Goal: Transaction & Acquisition: Purchase product/service

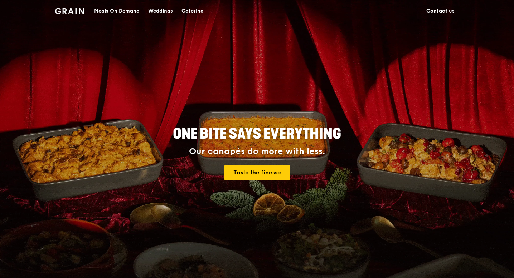
click at [121, 13] on div "Meals On Demand" at bounding box center [116, 10] width 45 height 21
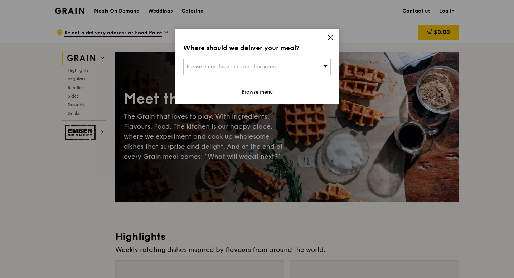
click at [308, 63] on div "Please enter three or more characters" at bounding box center [256, 67] width 147 height 16
type input "a"
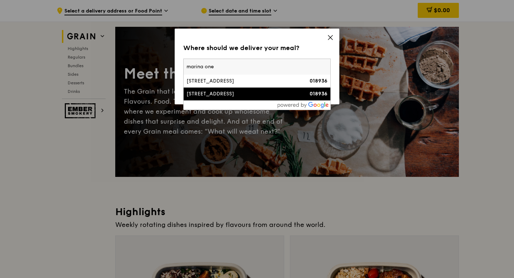
scroll to position [24, 0]
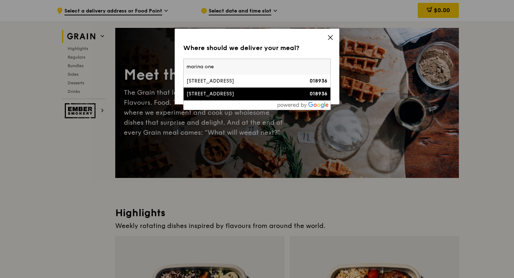
type input "marina one"
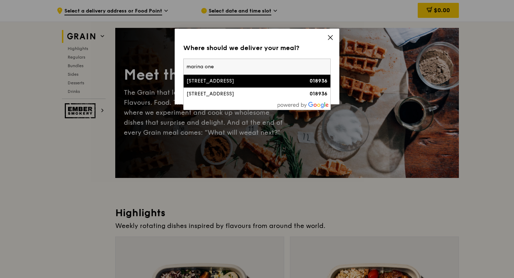
click at [262, 69] on input "marina one" at bounding box center [257, 67] width 147 height 16
paste input "018937"
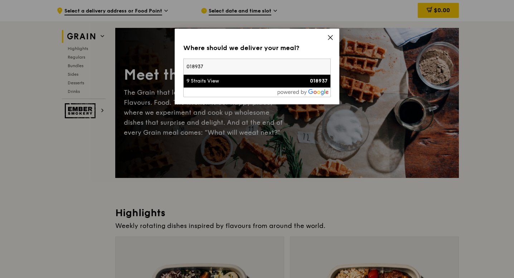
type input "018937"
click at [251, 82] on div "9 Straits View" at bounding box center [239, 81] width 106 height 7
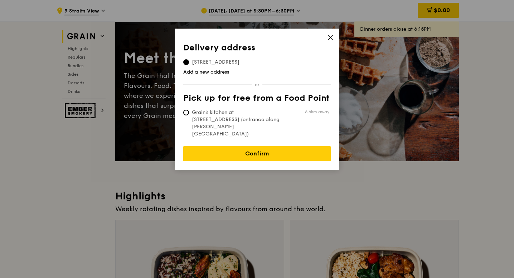
scroll to position [39, 0]
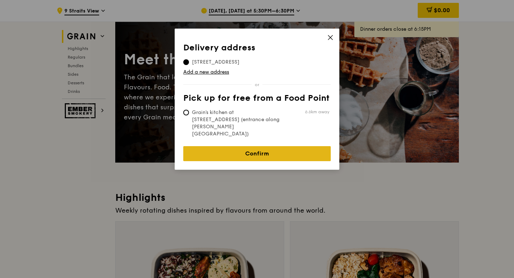
click at [243, 146] on link "Confirm" at bounding box center [256, 153] width 147 height 15
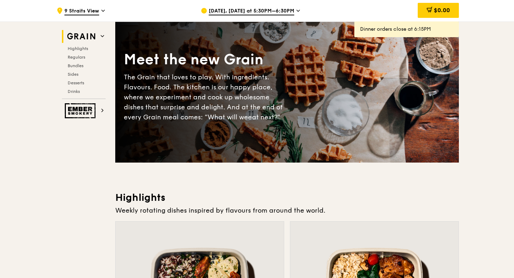
click at [265, 13] on span "[DATE], [DATE] at 5:30PM–6:30PM" at bounding box center [252, 12] width 86 height 8
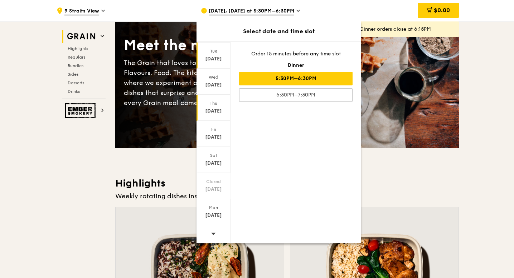
scroll to position [54, 0]
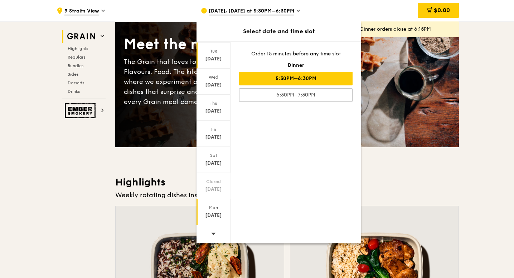
click at [206, 214] on div "[DATE]" at bounding box center [213, 215] width 32 height 7
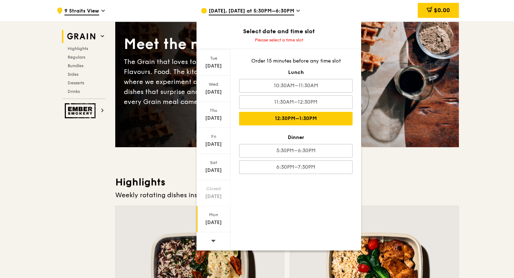
scroll to position [78, 0]
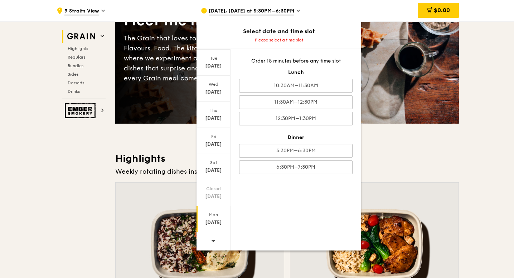
click at [209, 218] on div "Mon" at bounding box center [213, 215] width 32 height 6
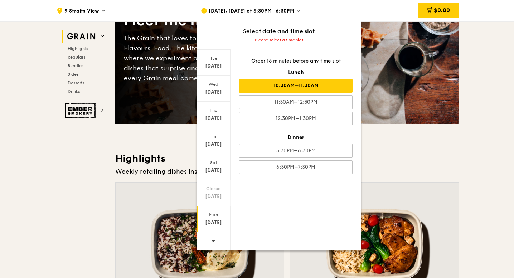
click at [286, 84] on div "10:30AM–11:30AM" at bounding box center [295, 86] width 113 height 14
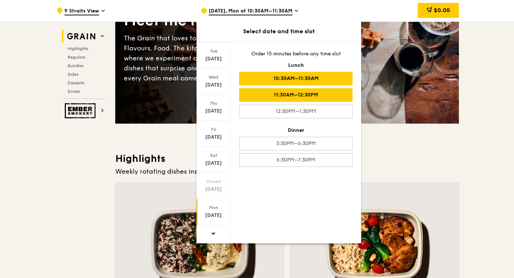
click at [302, 96] on div "11:30AM–12:30PM" at bounding box center [295, 95] width 113 height 14
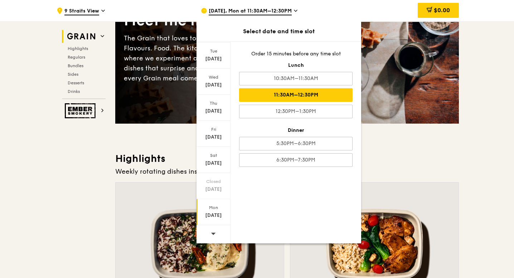
click at [297, 96] on div "11:30AM–12:30PM" at bounding box center [295, 95] width 113 height 14
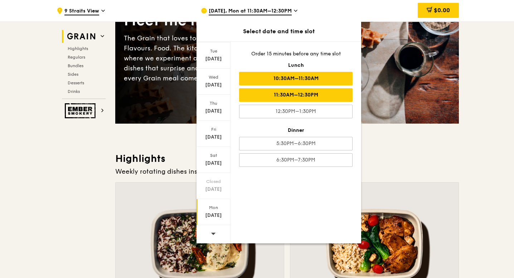
click at [326, 78] on div "10:30AM–11:30AM" at bounding box center [295, 79] width 113 height 14
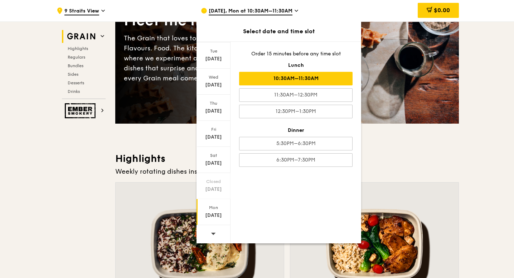
click at [311, 16] on div "[DATE], Mon at 10:30AM–11:30AM" at bounding box center [267, 10] width 133 height 21
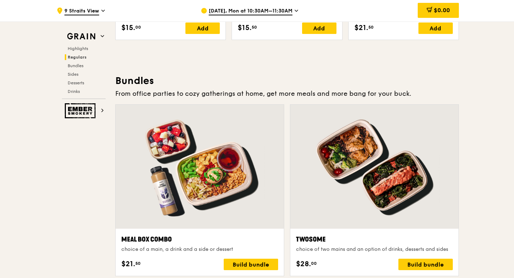
scroll to position [1096, 0]
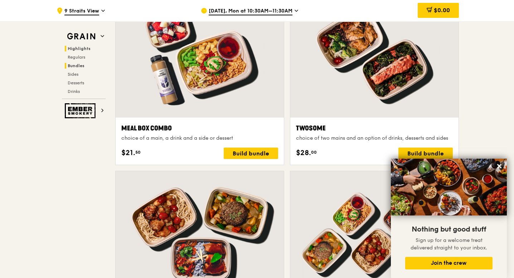
click at [84, 48] on span "Highlights" at bounding box center [79, 48] width 23 height 5
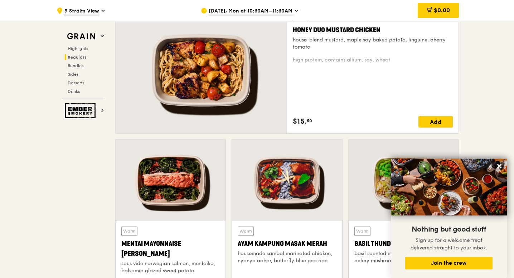
scroll to position [524, 0]
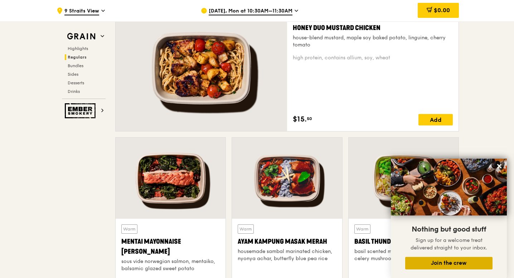
click at [473, 265] on button "Join the crew" at bounding box center [448, 263] width 87 height 13
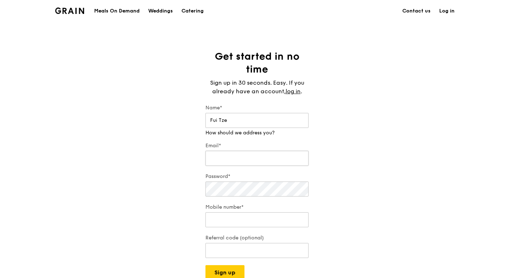
type input "Fui Tze"
click at [232, 156] on input "Email*" at bounding box center [256, 158] width 103 height 15
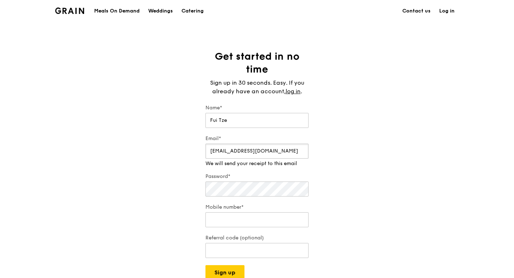
type input "[EMAIL_ADDRESS][DOMAIN_NAME]"
click at [257, 217] on input "Mobile number*" at bounding box center [256, 220] width 103 height 15
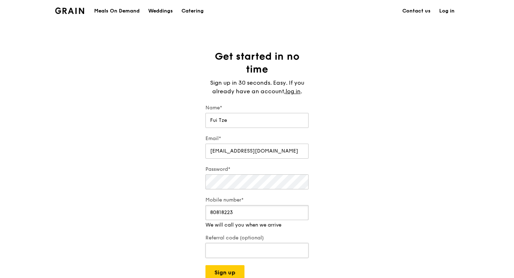
type input "80818223"
click at [273, 248] on input "Referral code (optional)" at bounding box center [256, 250] width 103 height 15
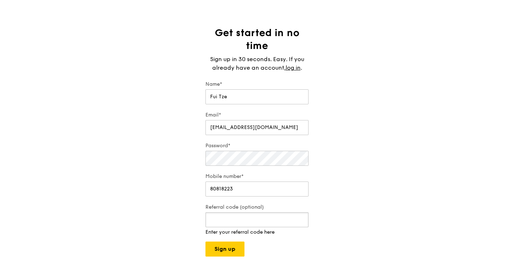
scroll to position [28, 0]
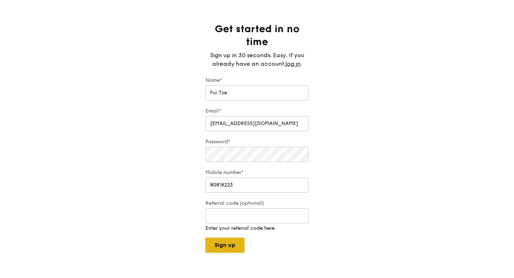
click at [239, 244] on button "Sign up" at bounding box center [224, 245] width 39 height 15
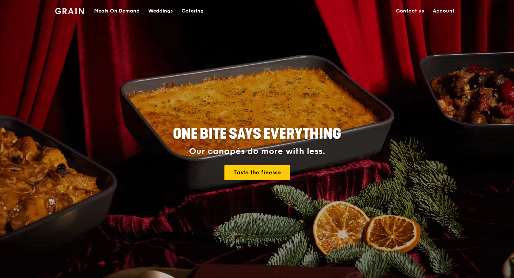
click at [444, 9] on link "Account" at bounding box center [443, 10] width 30 height 21
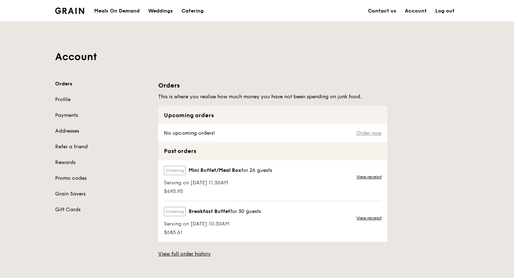
click at [372, 133] on link "Order now" at bounding box center [368, 134] width 25 height 6
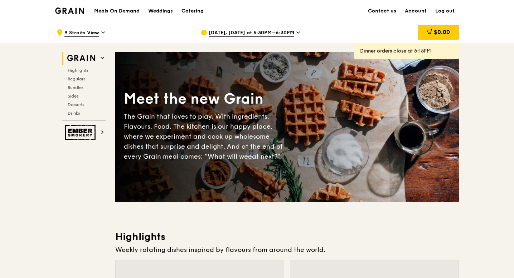
click at [235, 37] on div "[DATE], [DATE] at 5:30PM–6:30PM" at bounding box center [267, 32] width 133 height 21
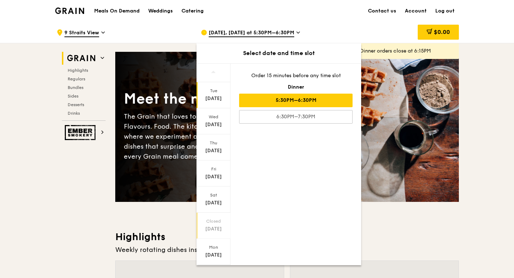
scroll to position [14, 0]
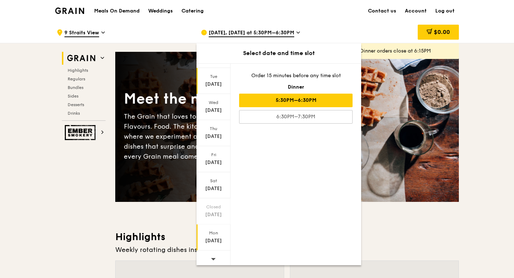
click at [212, 234] on div "Mon" at bounding box center [213, 233] width 32 height 6
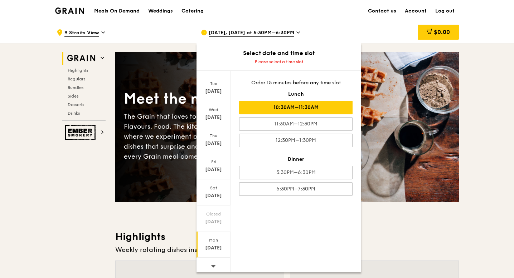
click at [292, 103] on div "10:30AM–11:30AM" at bounding box center [295, 108] width 113 height 14
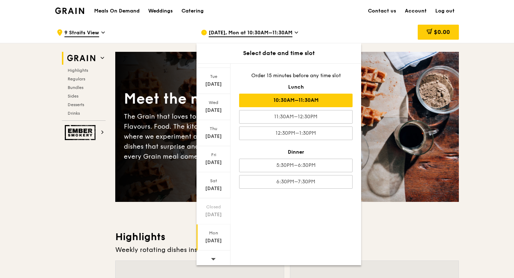
click at [309, 23] on div "[DATE], Mon at 10:30AM–11:30AM" at bounding box center [267, 32] width 133 height 21
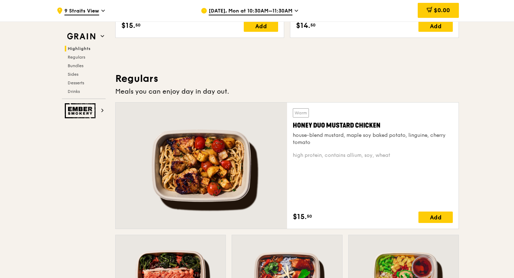
scroll to position [434, 0]
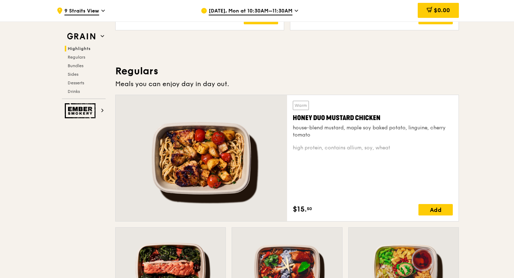
click at [81, 13] on span "9 Straits View" at bounding box center [81, 12] width 35 height 8
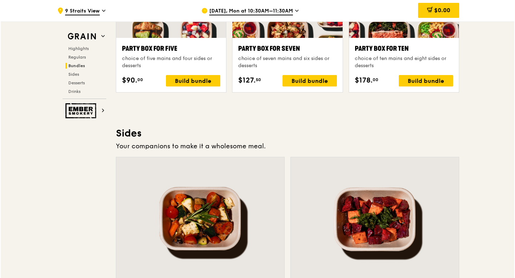
scroll to position [1496, 0]
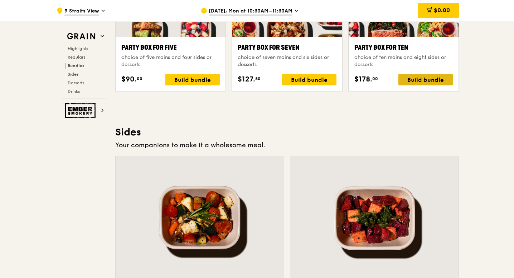
click at [415, 81] on div "Build bundle" at bounding box center [425, 79] width 54 height 11
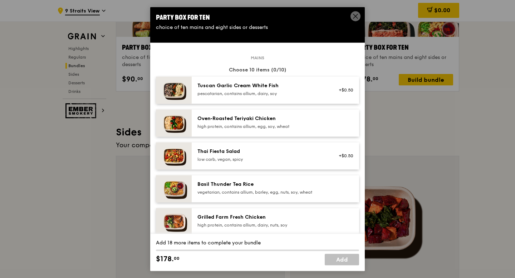
scroll to position [18, 0]
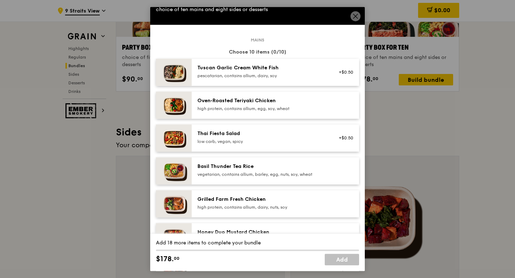
click at [288, 104] on div "Oven‑Roasted Teriyaki Chicken" at bounding box center [261, 100] width 128 height 7
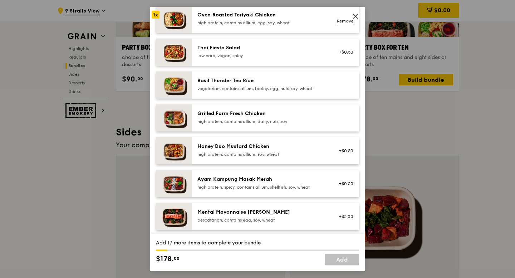
scroll to position [132, 0]
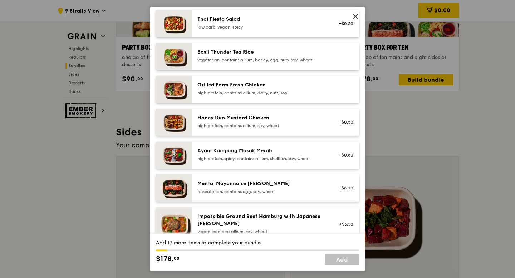
click at [269, 83] on div "Grilled Farm Fresh Chicken" at bounding box center [261, 85] width 128 height 7
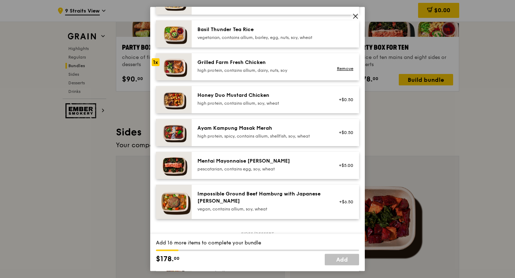
scroll to position [159, 0]
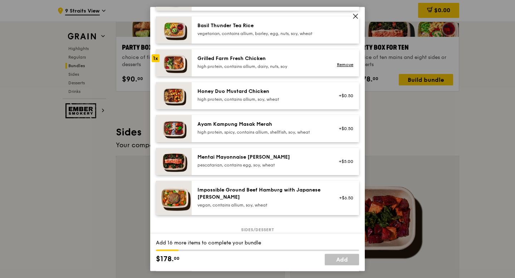
click at [263, 102] on div "high protein, contains allium, soy, wheat" at bounding box center [261, 100] width 128 height 6
click at [264, 116] on div "Ayam Kampung Masak Merah high protein, spicy, contains allium, shellfish, soy, …" at bounding box center [275, 128] width 167 height 27
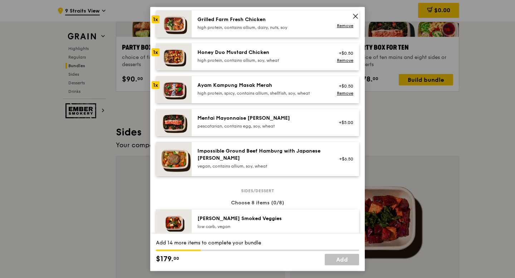
scroll to position [199, 0]
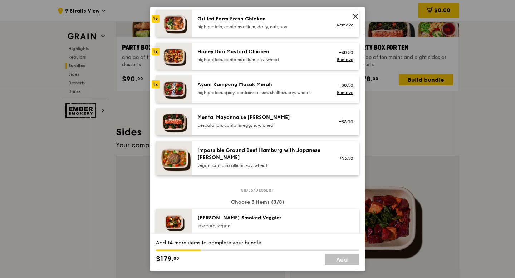
click at [249, 126] on div "pescatarian, contains egg, soy, wheat" at bounding box center [261, 126] width 128 height 6
click at [249, 127] on div "pescatarian, contains egg, soy, wheat" at bounding box center [261, 126] width 128 height 6
click at [347, 125] on link "Remove" at bounding box center [345, 125] width 16 height 5
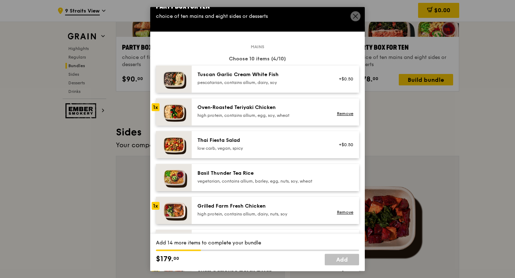
scroll to position [10, 0]
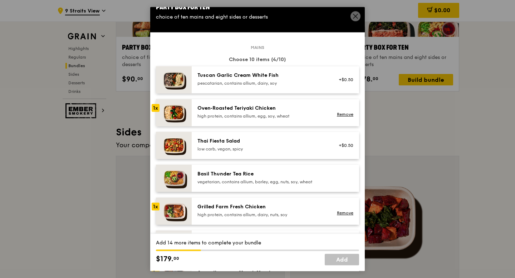
click at [238, 106] on div "Oven‑Roasted Teriyaki Chicken" at bounding box center [261, 108] width 128 height 7
click at [240, 81] on div "pescatarian, contains allium, dairy, soy" at bounding box center [261, 83] width 128 height 6
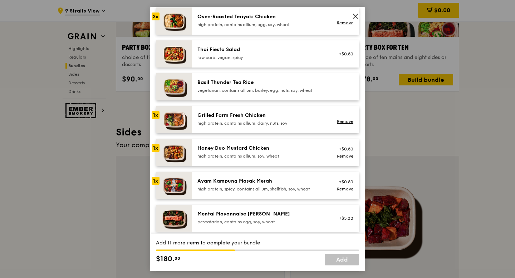
scroll to position [104, 0]
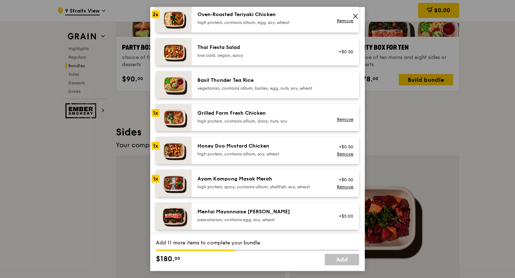
click at [236, 119] on div "high protein, contains allium, dairy, nuts, soy" at bounding box center [261, 121] width 128 height 6
click at [236, 147] on div "Honey Duo Mustard Chicken" at bounding box center [261, 146] width 128 height 7
click at [236, 181] on div "Ayam Kampung Masak Merah" at bounding box center [261, 179] width 128 height 7
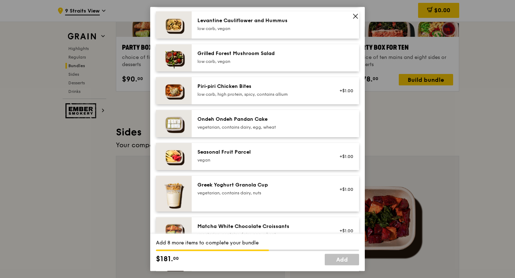
scroll to position [462, 0]
click at [251, 116] on div "Ondeh Ondeh Pandan Cake" at bounding box center [261, 119] width 128 height 7
click at [250, 124] on div "vegetarian, contains dairy, egg, wheat" at bounding box center [261, 127] width 128 height 6
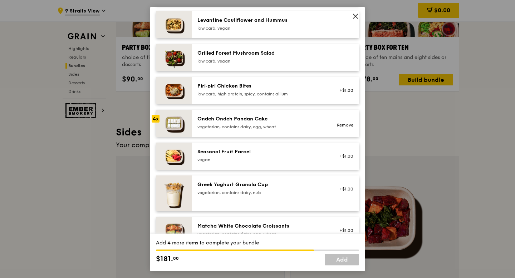
click at [250, 124] on div "vegetarian, contains dairy, egg, wheat" at bounding box center [261, 127] width 128 height 6
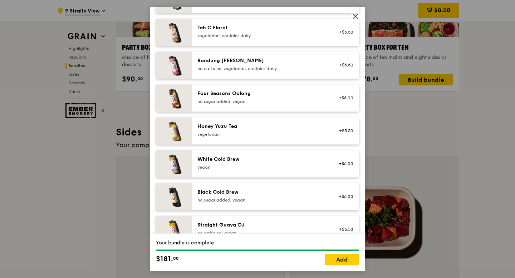
scroll to position [811, 0]
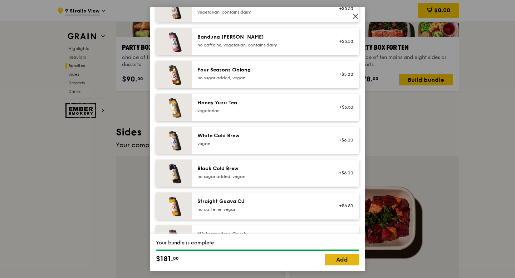
click at [352, 263] on link "Add" at bounding box center [342, 259] width 34 height 11
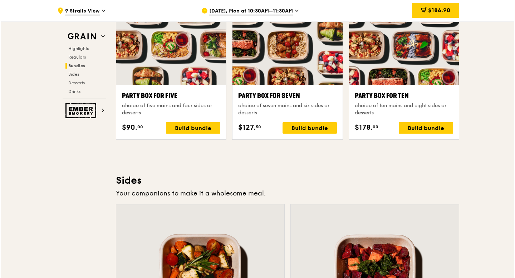
scroll to position [1442, 0]
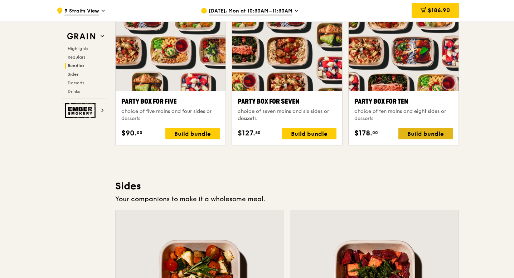
click at [420, 135] on div "Build bundle" at bounding box center [425, 133] width 54 height 11
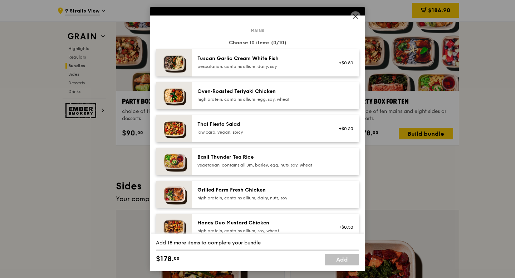
scroll to position [29, 0]
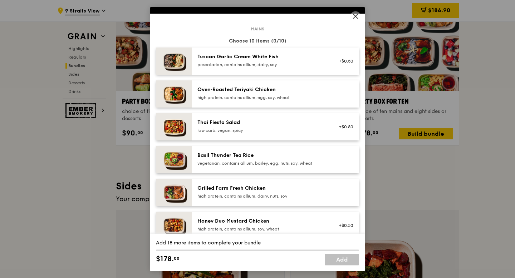
click at [255, 62] on div "pescatarian, contains allium, dairy, soy" at bounding box center [261, 65] width 128 height 6
click at [256, 93] on div "Oven‑Roasted Teriyaki Chicken high protein, contains allium, egg, soy, wheat" at bounding box center [261, 93] width 128 height 14
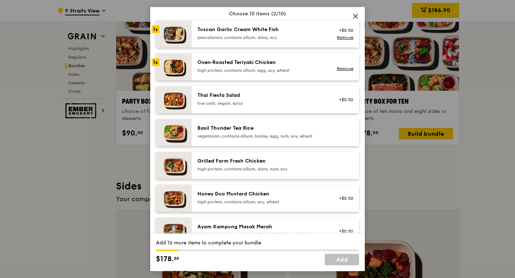
scroll to position [65, 0]
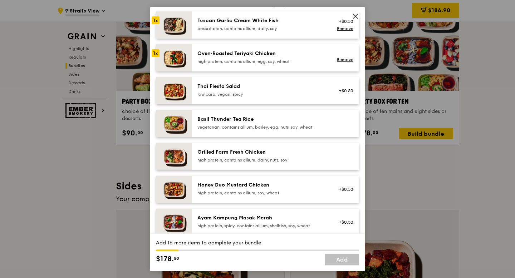
click at [357, 16] on icon at bounding box center [355, 16] width 6 height 6
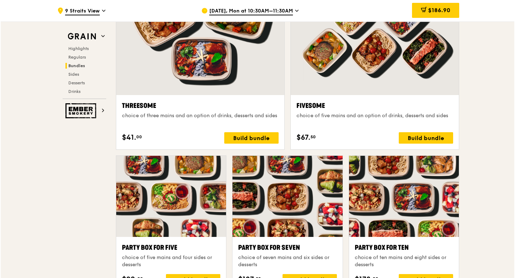
scroll to position [1300, 0]
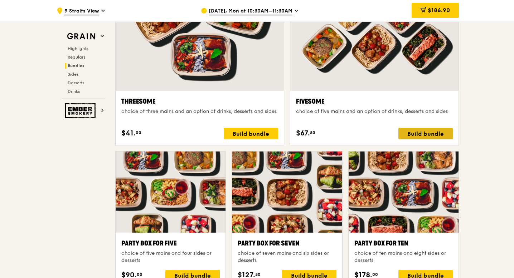
click at [411, 128] on div "Build bundle" at bounding box center [425, 133] width 54 height 11
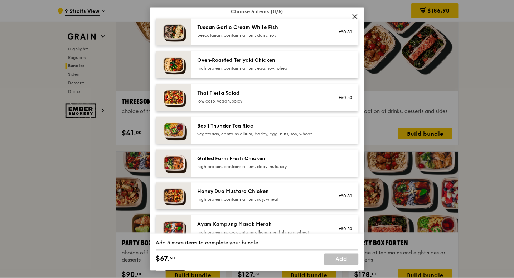
scroll to position [59, 0]
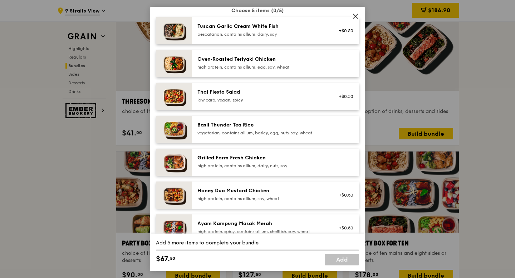
click at [358, 13] on span at bounding box center [356, 16] width 10 height 10
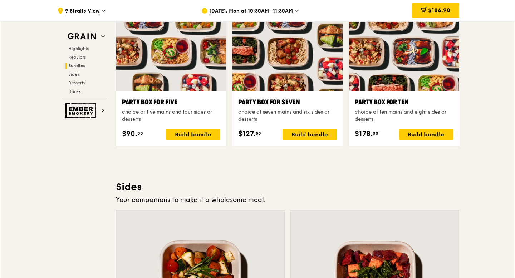
scroll to position [1448, 0]
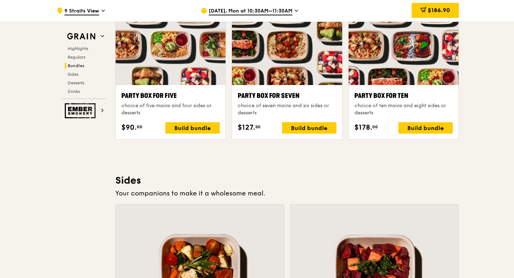
click at [415, 117] on div "Party Box for Ten choice of ten mains and eight sides or desserts $178. 00 Buil…" at bounding box center [403, 112] width 98 height 43
click at [415, 125] on div "Build bundle" at bounding box center [425, 127] width 54 height 11
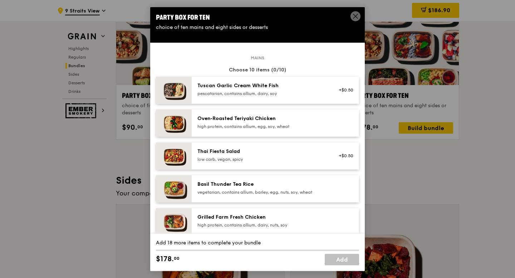
click at [310, 88] on div "Tuscan Garlic Cream White Fish" at bounding box center [261, 85] width 128 height 7
click at [295, 123] on div "Oven‑Roasted Teriyaki Chicken high protein, contains allium, egg, soy, wheat" at bounding box center [261, 122] width 128 height 14
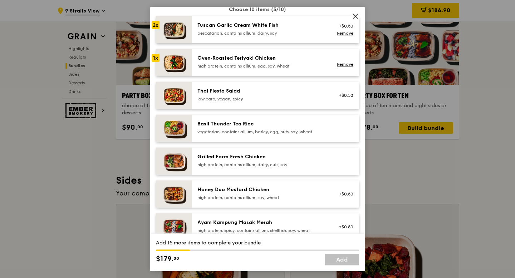
scroll to position [63, 0]
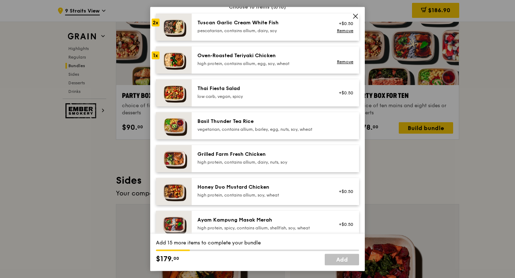
click at [277, 153] on div "Grilled Farm Fresh Chicken" at bounding box center [261, 154] width 128 height 7
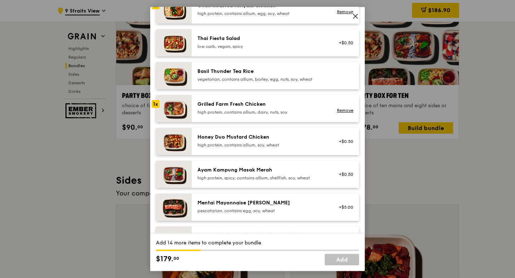
scroll to position [113, 0]
click at [274, 132] on div "Honey Duo Mustard Chicken high protein, contains allium, soy, wheat +$0.50" at bounding box center [275, 141] width 167 height 27
click at [260, 174] on div "Ayam Kampung Masak Merah high protein, spicy, contains allium, shellfish, soy, …" at bounding box center [261, 173] width 128 height 14
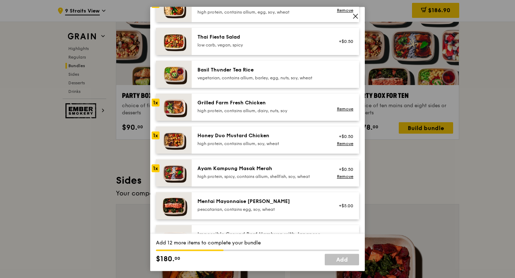
scroll to position [114, 0]
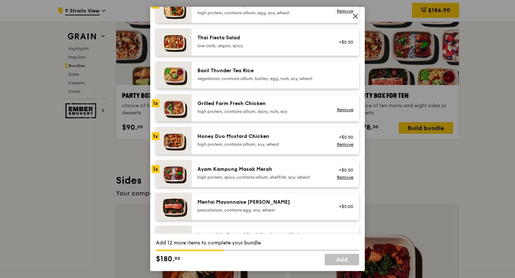
click at [249, 168] on div "Ayam Kampung Masak Merah" at bounding box center [261, 169] width 128 height 7
click at [249, 143] on div "high protein, contains allium, soy, wheat" at bounding box center [261, 145] width 128 height 6
click at [252, 108] on div "Grilled Farm Fresh Chicken high protein, contains allium, dairy, nuts, soy" at bounding box center [261, 107] width 128 height 14
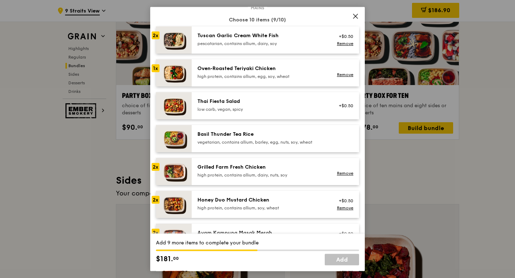
scroll to position [49, 0]
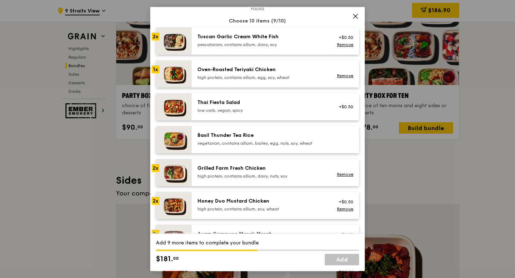
click at [251, 75] on div "high protein, contains allium, egg, soy, wheat" at bounding box center [261, 78] width 128 height 6
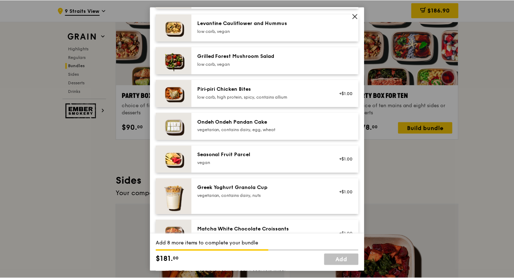
scroll to position [460, 0]
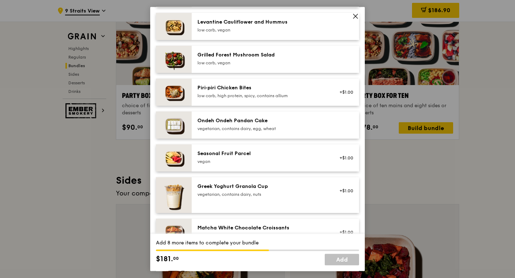
click at [307, 123] on div "Ondeh Ondeh Pandan Cake" at bounding box center [261, 120] width 128 height 7
click at [356, 18] on icon at bounding box center [355, 16] width 6 height 6
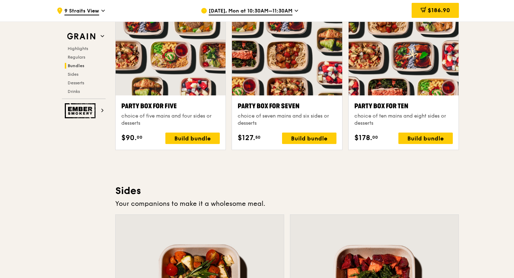
scroll to position [1427, 0]
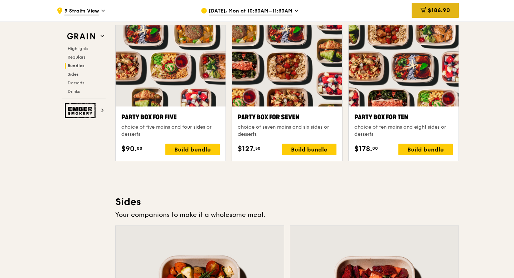
click at [431, 14] on span "$186.90" at bounding box center [439, 10] width 22 height 7
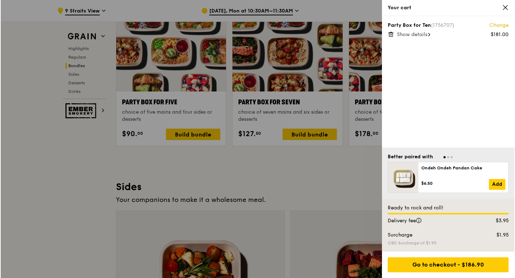
scroll to position [1445, 0]
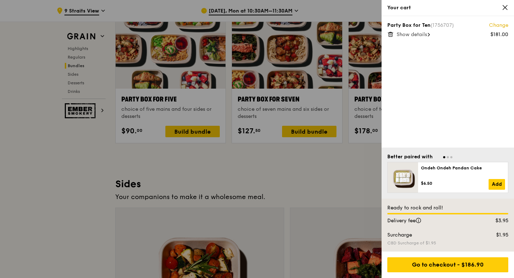
click at [391, 35] on icon at bounding box center [390, 34] width 6 height 6
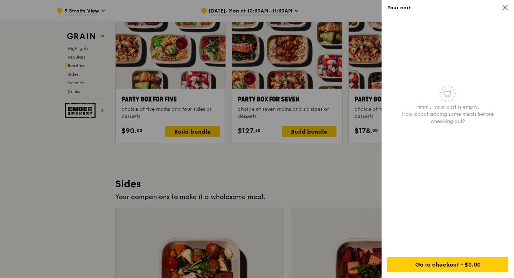
click at [506, 5] on icon at bounding box center [505, 7] width 6 height 6
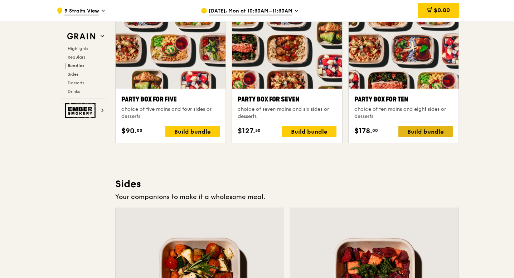
click at [420, 133] on div "Build bundle" at bounding box center [425, 131] width 54 height 11
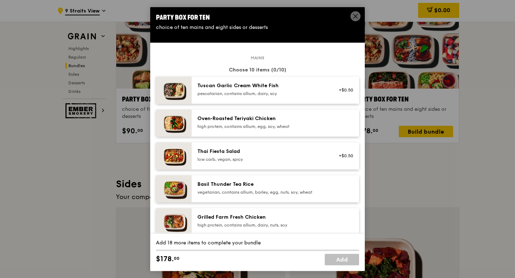
click at [288, 93] on div "pescatarian, contains allium, dairy, soy" at bounding box center [261, 94] width 128 height 6
click at [288, 109] on div "Oven‑Roasted Teriyaki Chicken high protein, contains allium, egg, soy, wheat" at bounding box center [275, 122] width 167 height 27
click at [288, 109] on div "Oven‑Roasted Teriyaki Chicken high protein, contains allium, egg, soy, wheat Re…" at bounding box center [275, 122] width 167 height 27
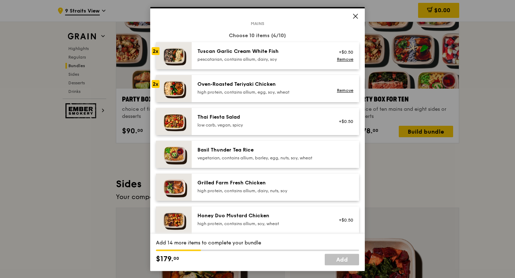
scroll to position [35, 0]
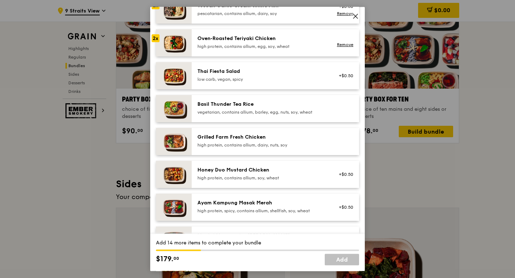
click at [267, 146] on div "high protein, contains allium, dairy, nuts, soy" at bounding box center [261, 145] width 128 height 6
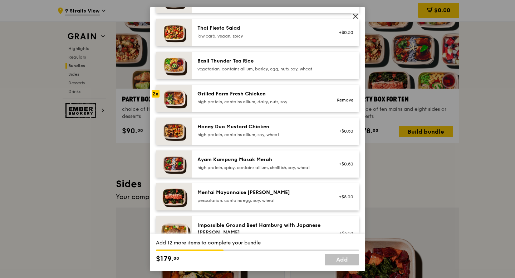
click at [260, 133] on div "high protein, contains allium, soy, wheat" at bounding box center [261, 135] width 128 height 6
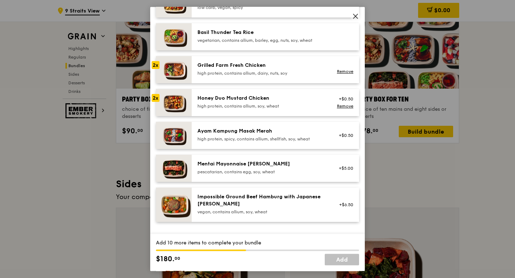
scroll to position [160, 0]
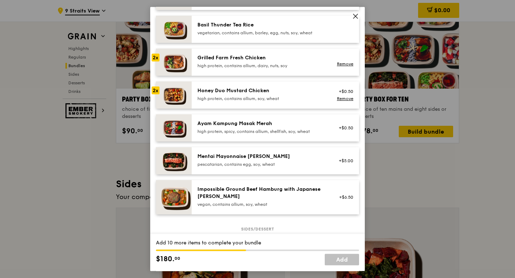
click at [259, 126] on div "Ayam Kampung Masak Merah" at bounding box center [261, 123] width 128 height 7
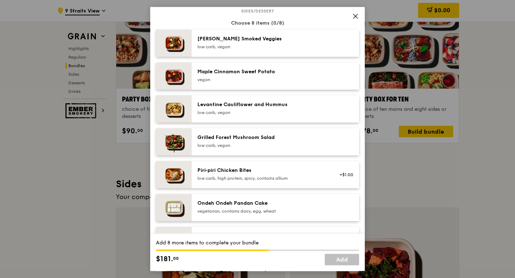
scroll to position [380, 0]
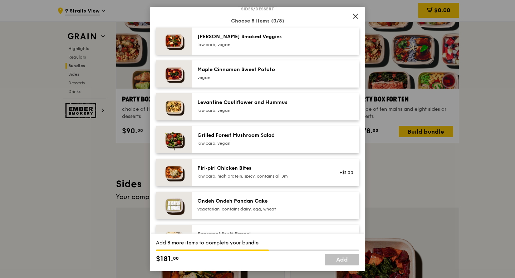
click at [254, 201] on div "Ondeh Ondeh Pandan Cake" at bounding box center [261, 201] width 128 height 7
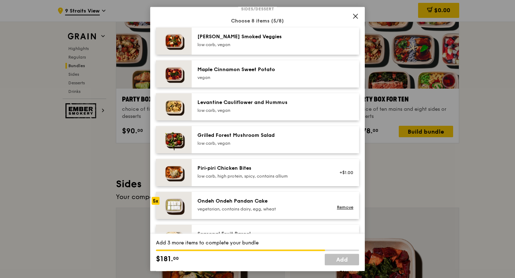
click at [254, 201] on div "Ondeh Ondeh Pandan Cake" at bounding box center [261, 201] width 128 height 7
click at [251, 204] on div "Ondeh Ondeh Pandan Cake" at bounding box center [261, 201] width 128 height 7
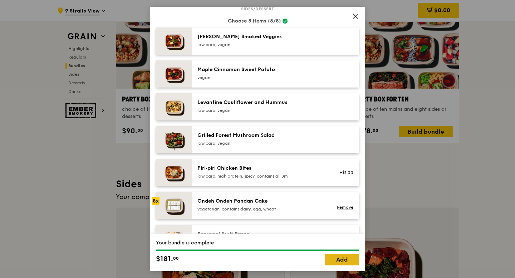
click at [339, 262] on link "Add" at bounding box center [342, 259] width 34 height 11
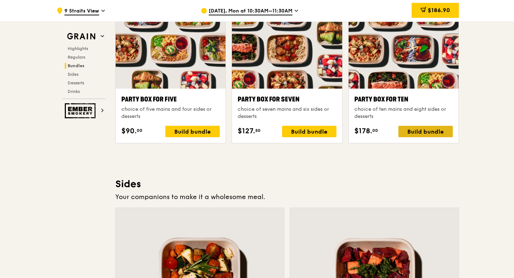
click at [416, 134] on div "Build bundle" at bounding box center [425, 131] width 54 height 11
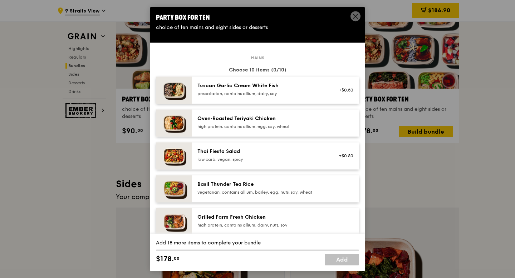
click at [279, 87] on div "Tuscan Garlic Cream White Fish" at bounding box center [261, 85] width 128 height 7
click at [271, 114] on div "Oven‑Roasted Teriyaki Chicken high protein, contains allium, egg, soy, wheat" at bounding box center [275, 122] width 167 height 27
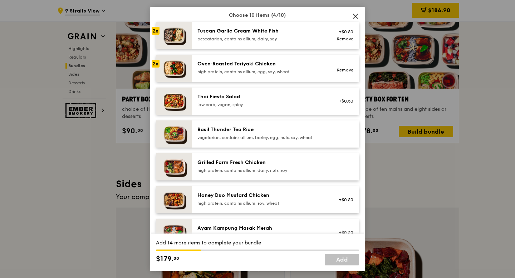
scroll to position [55, 0]
click at [259, 160] on div "Grilled Farm Fresh Chicken" at bounding box center [261, 162] width 128 height 7
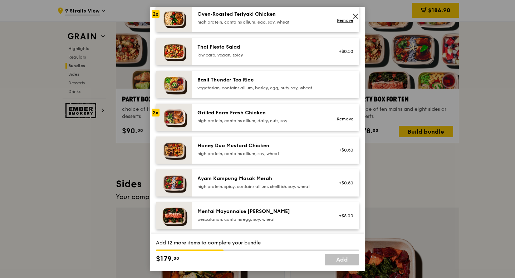
scroll to position [106, 0]
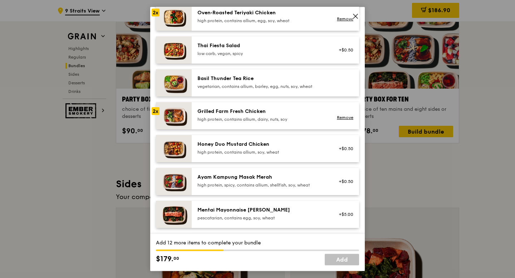
click at [253, 146] on div "Honey Duo Mustard Chicken" at bounding box center [261, 144] width 128 height 7
click at [259, 182] on div "high protein, spicy, contains allium, shellfish, soy, wheat" at bounding box center [261, 185] width 128 height 6
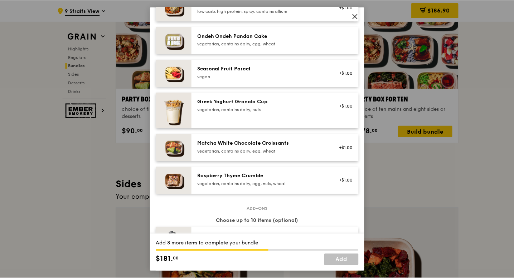
scroll to position [552, 0]
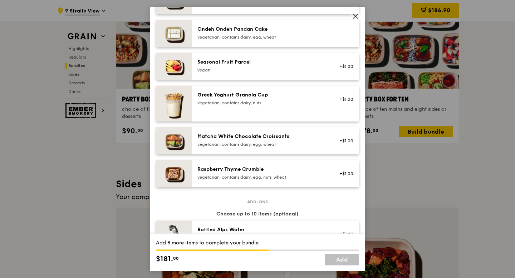
click at [249, 136] on div "Matcha White Chocolate Croissants" at bounding box center [261, 136] width 128 height 7
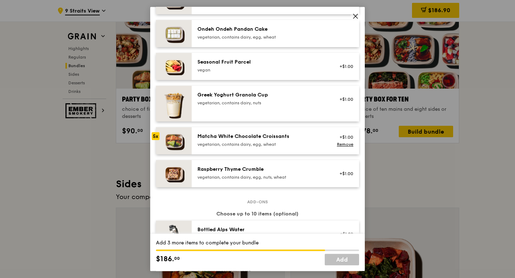
click at [249, 136] on div "Matcha White Chocolate Croissants" at bounding box center [261, 136] width 128 height 7
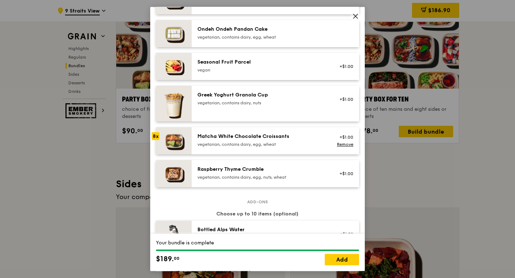
click at [315, 175] on div "vegetarian, contains dairy, egg, nuts, wheat" at bounding box center [261, 178] width 128 height 6
click at [347, 144] on link "Remove" at bounding box center [345, 144] width 16 height 5
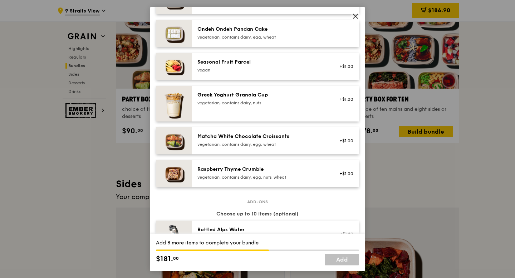
click at [281, 168] on div "Raspberry Thyme Crumble" at bounding box center [261, 169] width 128 height 7
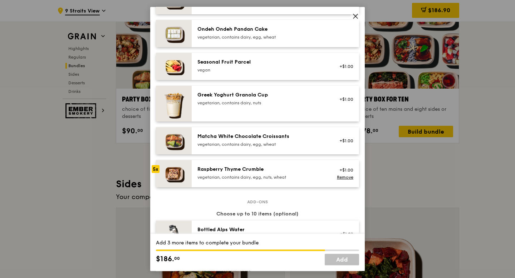
click at [281, 168] on div "Raspberry Thyme Crumble" at bounding box center [261, 169] width 128 height 7
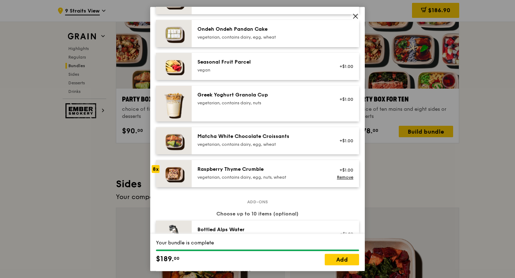
click at [281, 168] on div "Raspberry Thyme Crumble" at bounding box center [261, 169] width 128 height 7
click at [344, 178] on link "Remove" at bounding box center [345, 177] width 16 height 5
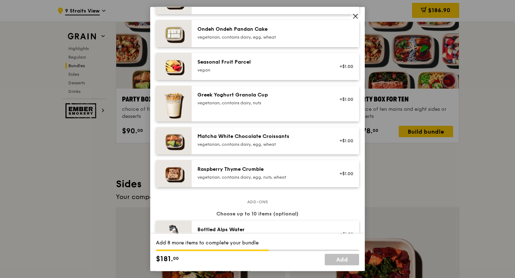
click at [310, 149] on div "Matcha White Chocolate Croissants vegetarian, contains dairy, egg, wheat +$1.00" at bounding box center [275, 140] width 167 height 27
click at [310, 149] on div "Matcha White Chocolate Croissants vegetarian, contains dairy, egg, wheat +$1.00…" at bounding box center [275, 140] width 167 height 27
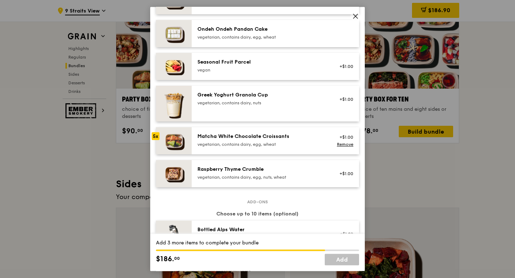
click at [310, 149] on div "Matcha White Chocolate Croissants vegetarian, contains dairy, egg, wheat +$1.00…" at bounding box center [275, 140] width 167 height 27
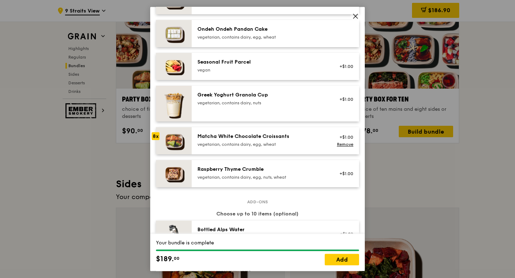
click at [310, 149] on div "Matcha White Chocolate Croissants vegetarian, contains dairy, egg, wheat +$1.00…" at bounding box center [275, 140] width 167 height 27
click at [344, 260] on link "Add" at bounding box center [342, 259] width 34 height 11
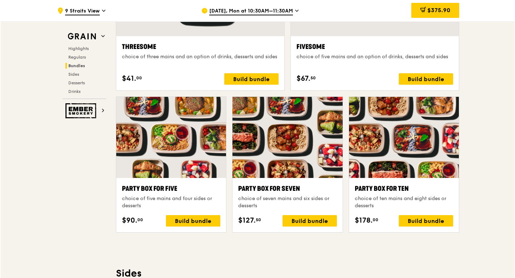
scroll to position [1387, 0]
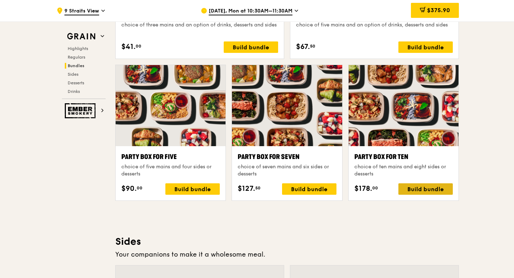
click at [423, 189] on div "Build bundle" at bounding box center [425, 189] width 54 height 11
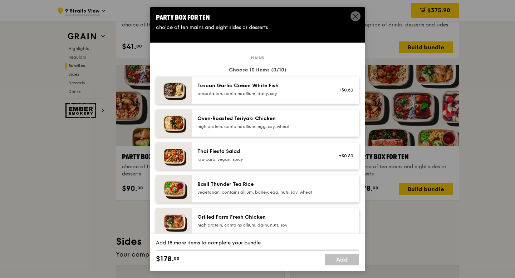
click at [274, 97] on div "Tuscan Garlic Cream White Fish pescatarian, contains allium, dairy, soy" at bounding box center [261, 90] width 137 height 16
click at [271, 111] on div "Oven‑Roasted Teriyaki Chicken high protein, contains allium, egg, soy, wheat" at bounding box center [275, 122] width 167 height 27
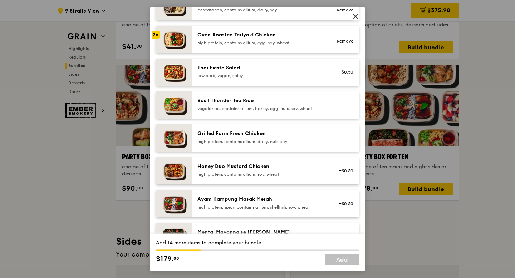
scroll to position [89, 0]
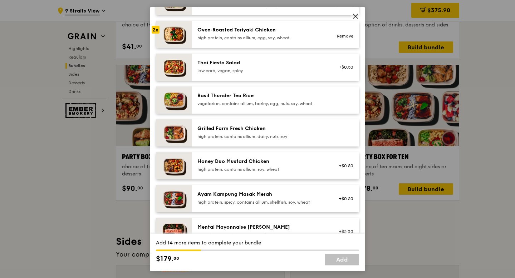
click at [252, 128] on div "Grilled Farm Fresh Chicken" at bounding box center [261, 128] width 128 height 7
click at [247, 171] on div "high protein, contains allium, soy, wheat" at bounding box center [261, 170] width 128 height 6
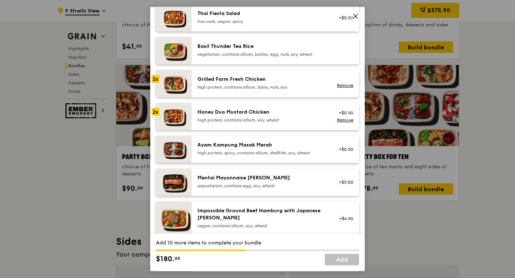
scroll to position [150, 0]
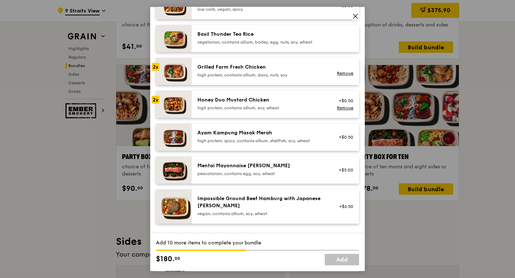
click at [241, 135] on div "Ayam Kampung Masak Merah" at bounding box center [261, 133] width 128 height 7
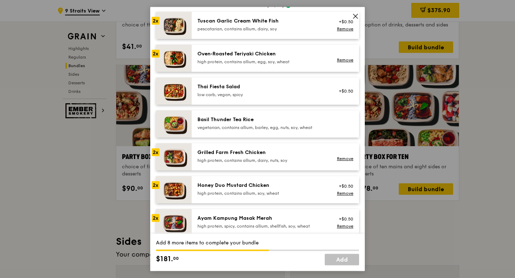
scroll to position [64, 0]
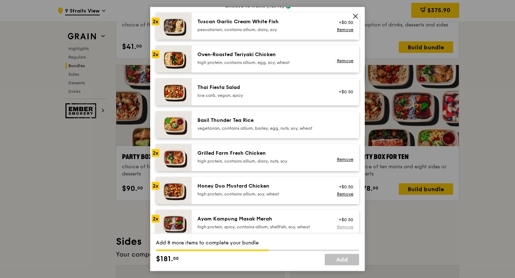
click at [345, 229] on link "Remove" at bounding box center [345, 227] width 16 height 5
click at [345, 196] on link "Remove" at bounding box center [345, 194] width 16 height 5
click at [344, 162] on link "Remove" at bounding box center [345, 159] width 16 height 5
click at [346, 62] on link "Remove" at bounding box center [345, 60] width 16 height 5
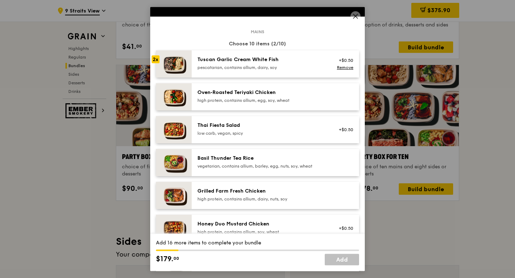
scroll to position [19, 0]
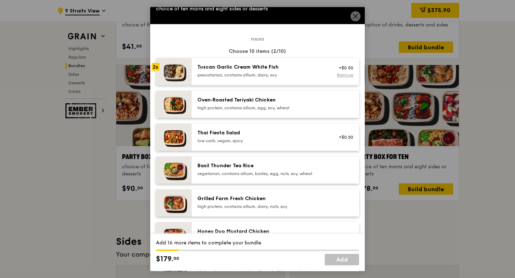
click at [345, 74] on link "Remove" at bounding box center [345, 75] width 16 height 5
click at [257, 106] on div "high protein, contains allium, egg, soy, wheat" at bounding box center [261, 108] width 128 height 6
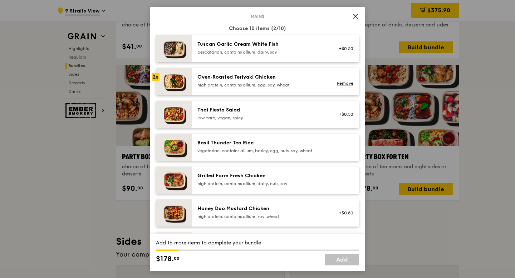
scroll to position [80, 0]
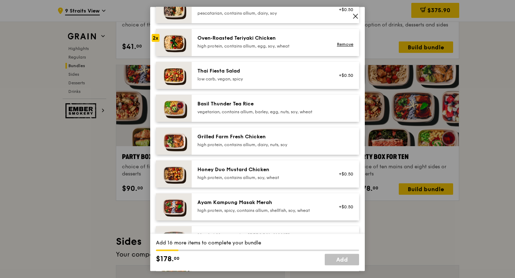
click at [261, 146] on div "high protein, contains allium, dairy, nuts, soy" at bounding box center [261, 145] width 128 height 6
click at [257, 177] on div "high protein, contains allium, soy, wheat" at bounding box center [261, 178] width 128 height 6
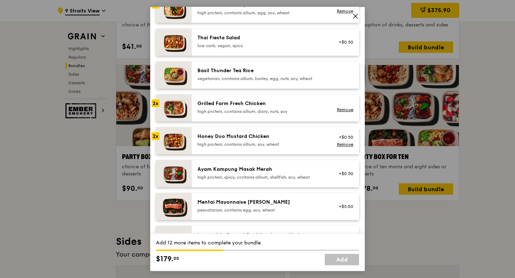
scroll to position [114, 0]
click at [257, 177] on div "high protein, spicy, contains allium, shellfish, soy, wheat" at bounding box center [261, 177] width 128 height 6
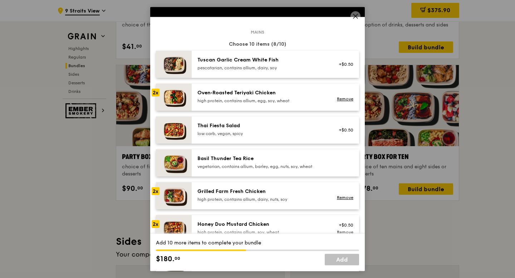
scroll to position [11, 0]
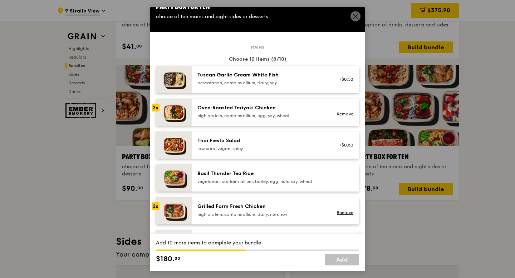
click at [263, 80] on div "pescatarian, contains allium, dairy, soy" at bounding box center [261, 83] width 128 height 6
click at [346, 80] on link "Remove" at bounding box center [345, 82] width 16 height 5
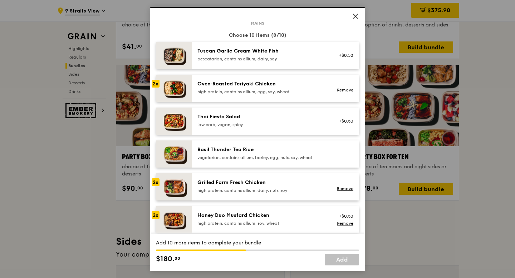
scroll to position [41, 0]
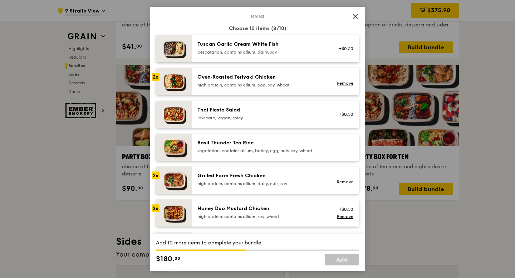
click at [260, 77] on div "Oven‑Roasted Teriyaki Chicken" at bounding box center [261, 77] width 128 height 7
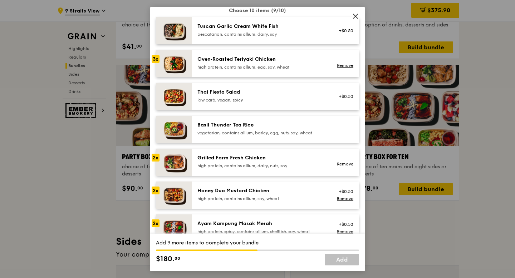
scroll to position [66, 0]
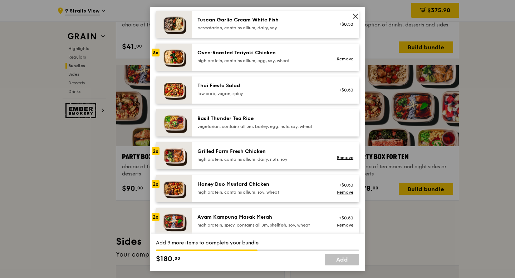
click at [245, 193] on div "high protein, contains allium, soy, wheat" at bounding box center [261, 193] width 128 height 6
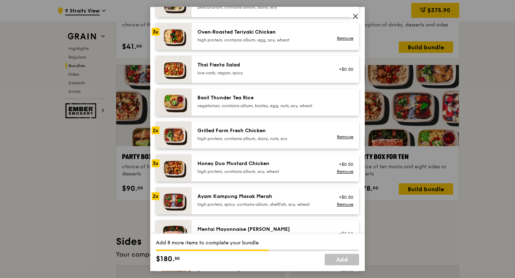
scroll to position [94, 0]
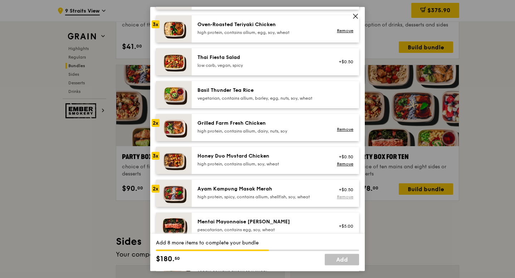
click at [342, 200] on div "Remove" at bounding box center [343, 197] width 19 height 6
click at [343, 197] on link "Remove" at bounding box center [345, 197] width 16 height 5
click at [266, 195] on div "high protein, spicy, contains allium, shellfish, soy, wheat" at bounding box center [261, 197] width 128 height 6
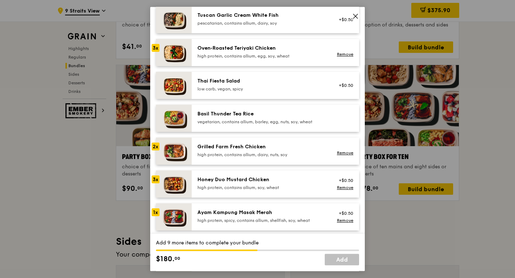
scroll to position [69, 0]
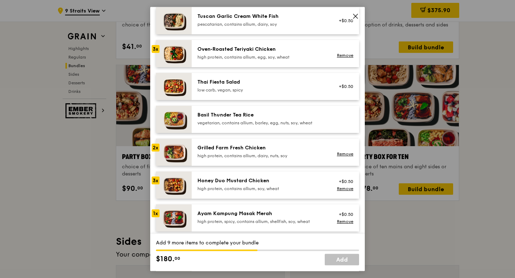
click at [254, 148] on div "Grilled Farm Fresh Chicken" at bounding box center [261, 148] width 128 height 7
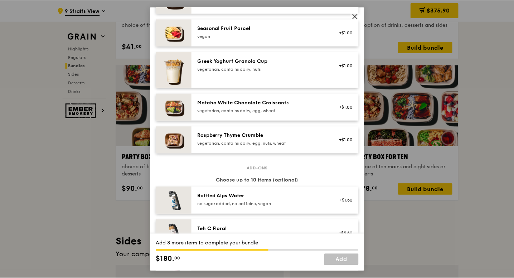
scroll to position [586, 0]
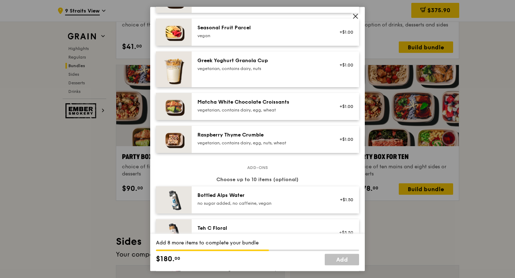
click at [247, 136] on div "Raspberry Thyme Crumble" at bounding box center [261, 135] width 128 height 7
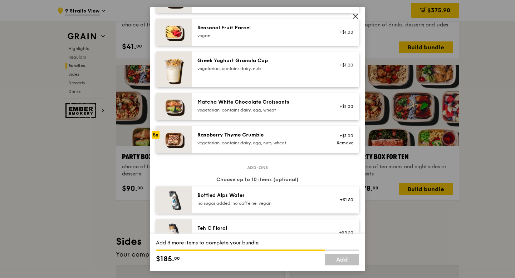
click at [247, 136] on div "Raspberry Thyme Crumble" at bounding box center [261, 135] width 128 height 7
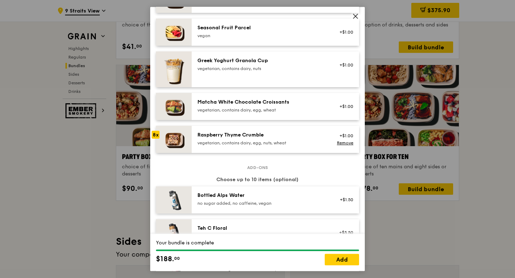
click at [247, 136] on div "Raspberry Thyme Crumble" at bounding box center [261, 135] width 128 height 7
click at [341, 263] on link "Add" at bounding box center [342, 259] width 34 height 11
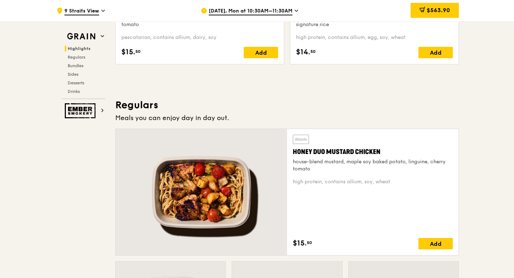
scroll to position [60, 0]
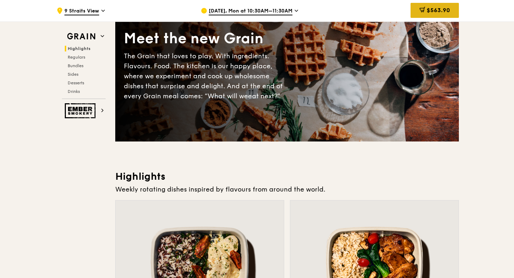
click at [444, 6] on div "$563.90" at bounding box center [434, 10] width 48 height 15
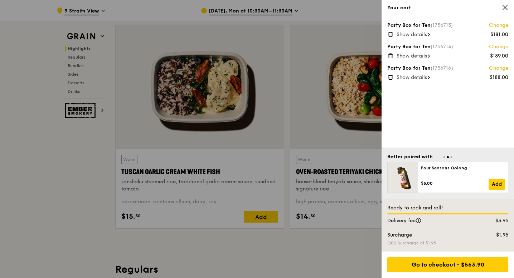
scroll to position [237, 0]
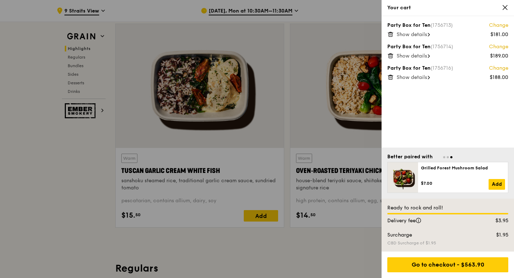
click at [506, 7] on icon at bounding box center [505, 7] width 6 height 6
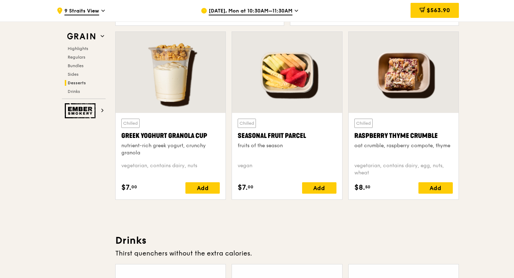
scroll to position [2271, 0]
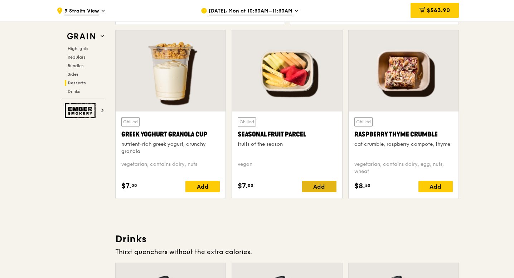
click at [312, 191] on div "Add" at bounding box center [319, 186] width 34 height 11
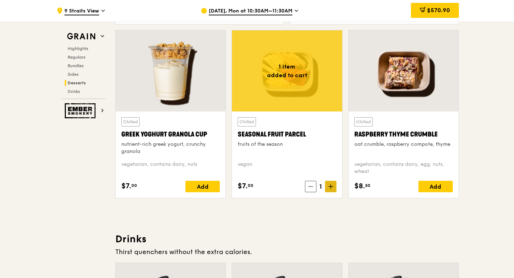
click at [332, 188] on icon at bounding box center [330, 186] width 5 height 5
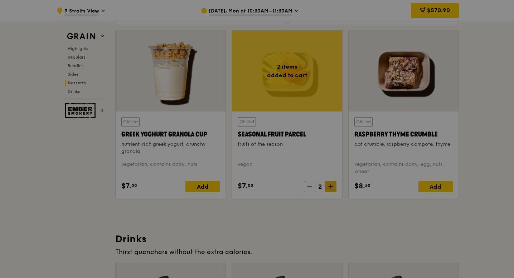
click at [332, 188] on div at bounding box center [257, 139] width 514 height 278
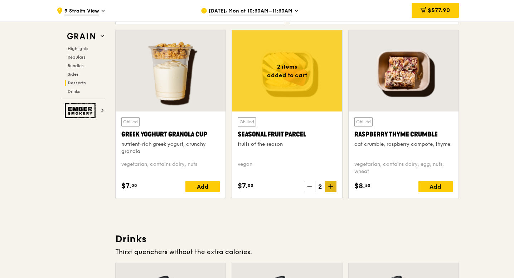
click at [332, 188] on icon at bounding box center [330, 186] width 5 height 5
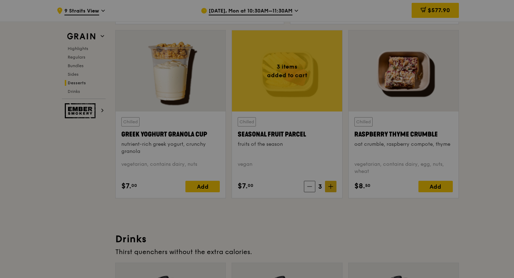
click at [332, 188] on div at bounding box center [257, 139] width 514 height 278
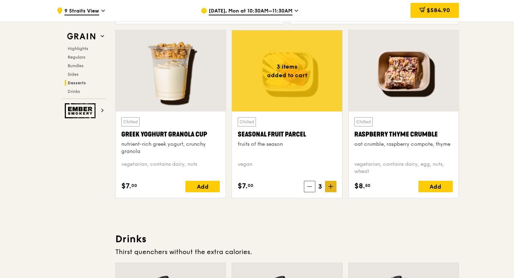
click at [332, 188] on icon at bounding box center [330, 186] width 5 height 5
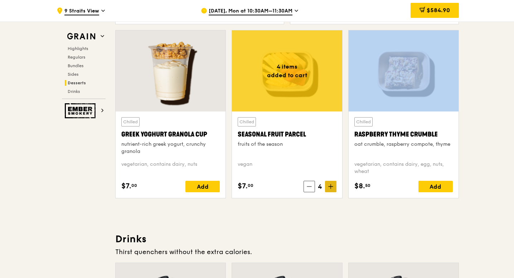
click at [332, 188] on icon at bounding box center [330, 186] width 5 height 5
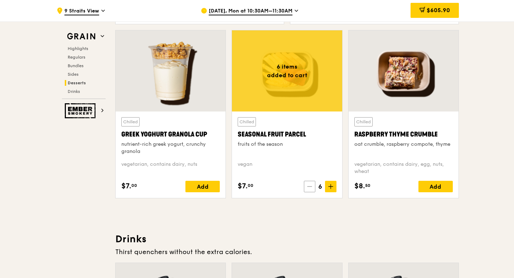
click at [308, 187] on icon at bounding box center [309, 187] width 4 height 0
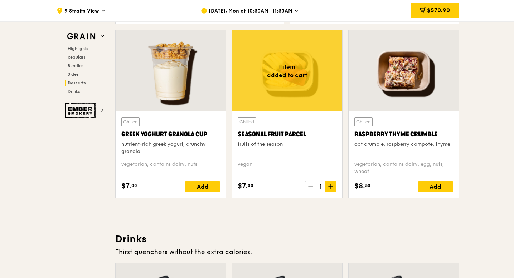
click at [308, 187] on icon at bounding box center [310, 187] width 4 height 0
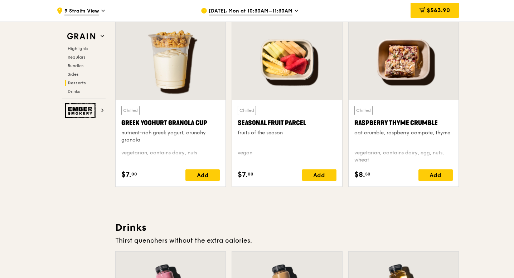
scroll to position [2288, 0]
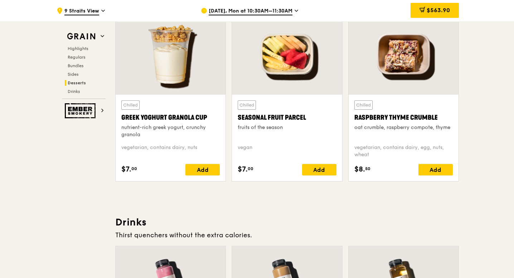
click at [402, 109] on div "Chilled Raspberry Thyme Crumble oat crumble, raspberry compote, thyme" at bounding box center [403, 120] width 98 height 38
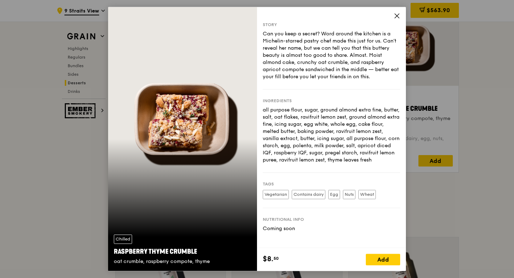
scroll to position [2297, 0]
click at [397, 17] on icon at bounding box center [397, 16] width 4 height 4
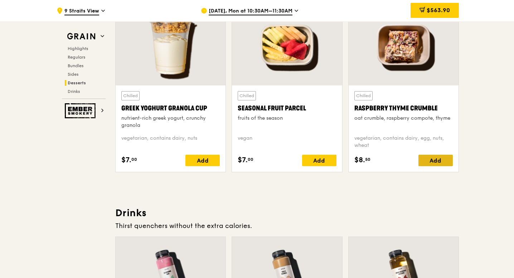
click at [445, 160] on div "Add" at bounding box center [435, 160] width 34 height 11
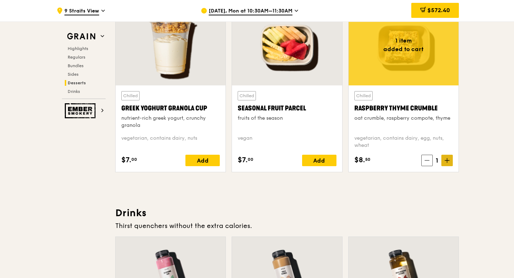
click at [446, 161] on icon at bounding box center [446, 160] width 5 height 5
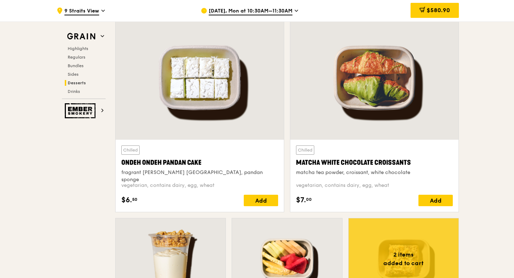
scroll to position [2080, 0]
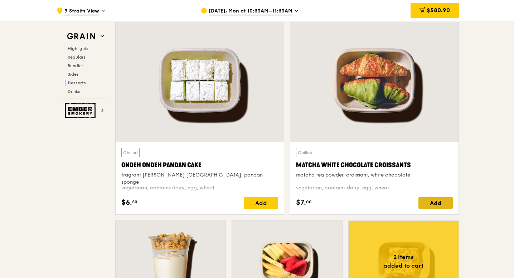
click at [445, 199] on div "Add" at bounding box center [435, 202] width 34 height 11
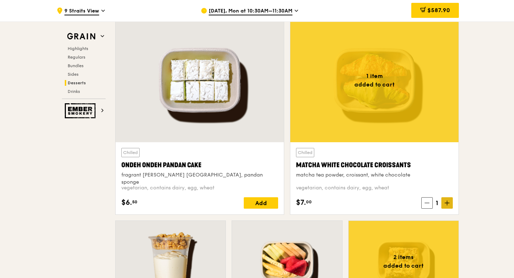
click at [450, 203] on span at bounding box center [446, 202] width 11 height 11
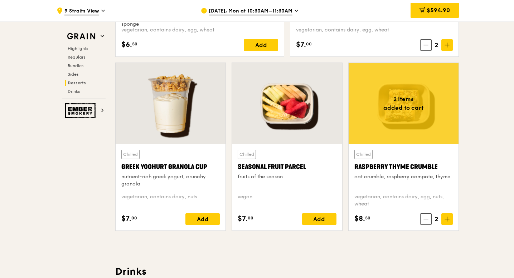
scroll to position [2238, 0]
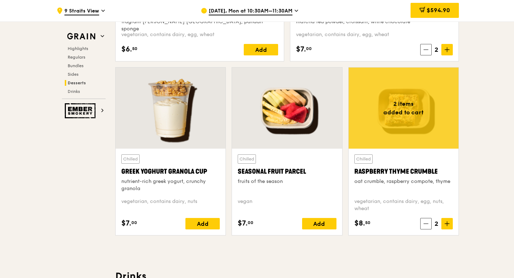
scroll to position [2211, 0]
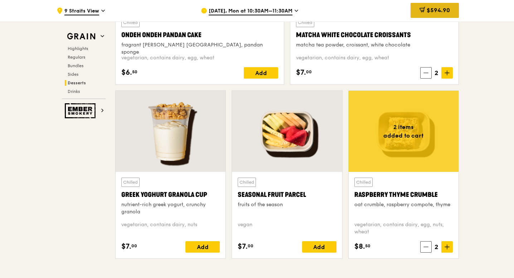
click at [438, 7] on div "$594.90" at bounding box center [434, 10] width 48 height 15
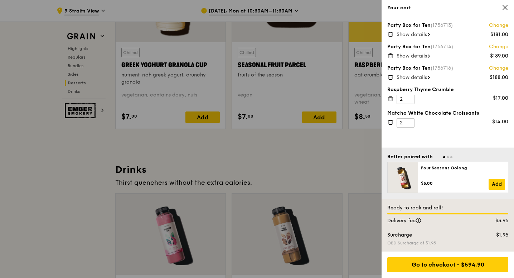
scroll to position [2325, 0]
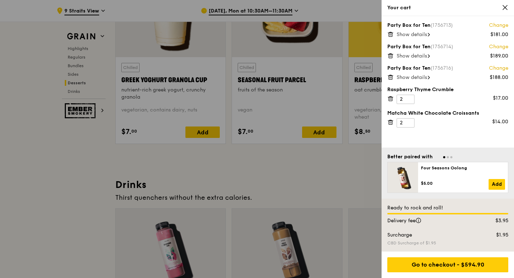
click at [420, 35] on span "Show details" at bounding box center [411, 34] width 30 height 6
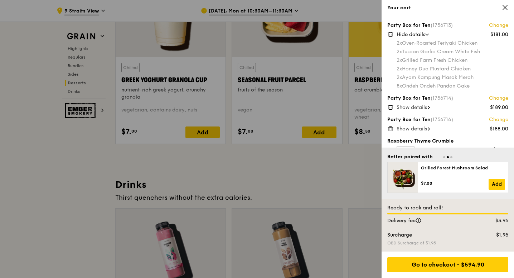
click at [420, 33] on span "Hide details" at bounding box center [410, 34] width 29 height 6
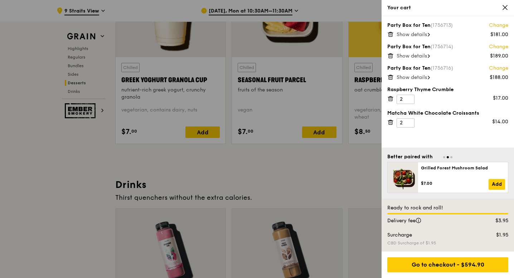
click at [415, 55] on span "Show details" at bounding box center [411, 56] width 30 height 6
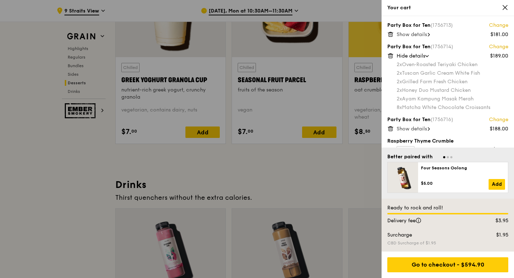
click at [415, 55] on span "Hide details" at bounding box center [410, 56] width 29 height 6
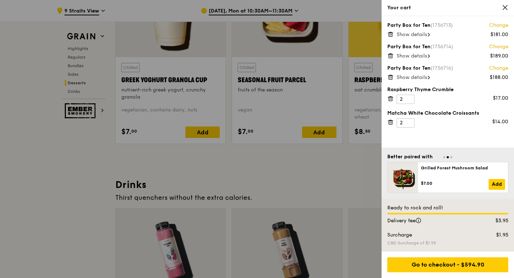
click at [420, 78] on span "Show details" at bounding box center [411, 77] width 30 height 6
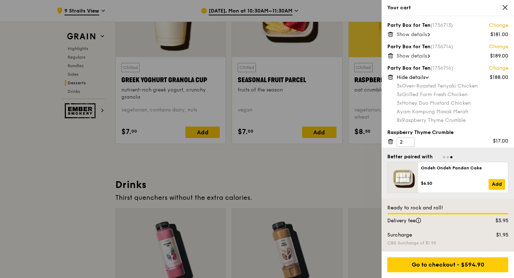
click at [422, 77] on span "Hide details" at bounding box center [410, 77] width 29 height 6
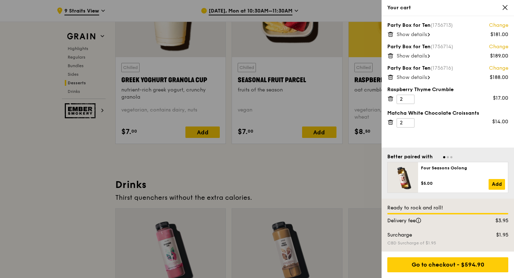
click at [424, 55] on span "Show details" at bounding box center [411, 56] width 30 height 6
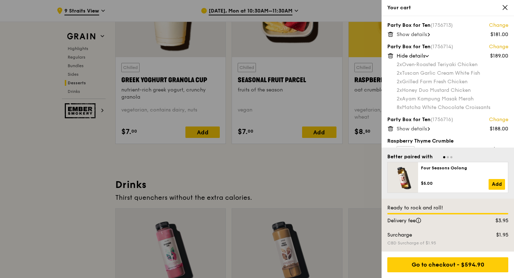
click at [424, 55] on span "Hide details" at bounding box center [410, 56] width 29 height 6
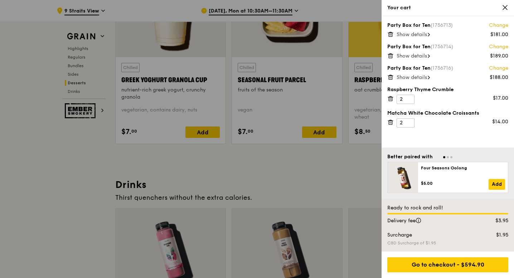
click at [422, 81] on div "Show details" at bounding box center [452, 77] width 112 height 7
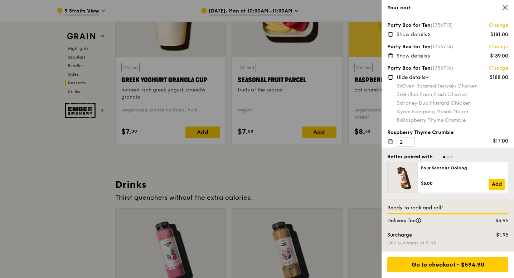
click at [422, 81] on div "Hide details" at bounding box center [452, 77] width 112 height 7
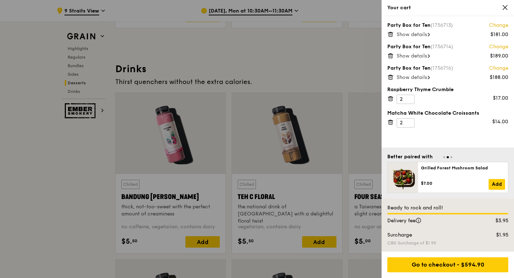
scroll to position [2467, 0]
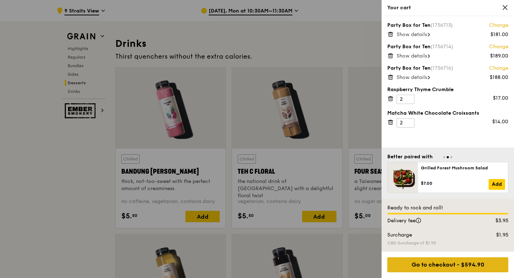
click at [451, 268] on div "Go to checkout - $594.90" at bounding box center [447, 265] width 121 height 15
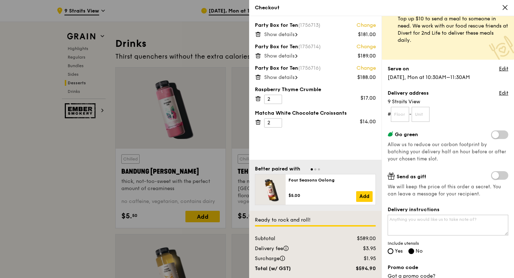
scroll to position [22, 0]
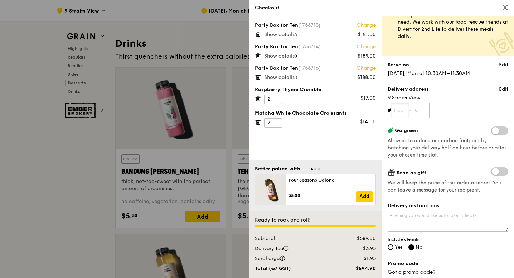
click at [400, 113] on input "text" at bounding box center [400, 110] width 18 height 15
click at [398, 111] on input "text" at bounding box center [400, 110] width 18 height 15
type input "05"
click at [429, 113] on input "text" at bounding box center [420, 110] width 18 height 15
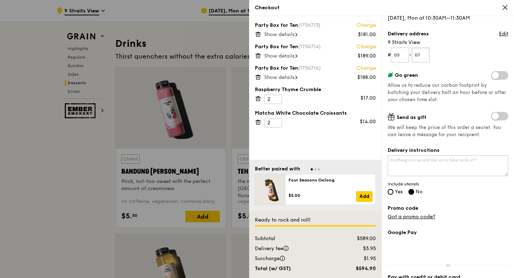
scroll to position [78, 0]
type input "07"
click at [454, 170] on textarea "Delivery instructions" at bounding box center [447, 165] width 121 height 21
type textarea "Kindly send"
type textarea "Kindly include the utensils fo"
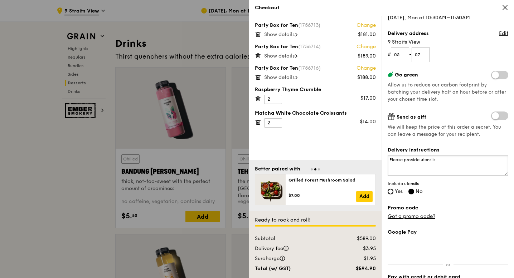
type textarea "Please provide utensils."
click at [394, 194] on label "Yes" at bounding box center [394, 192] width 15 height 6
click at [393, 194] on input "Yes" at bounding box center [390, 192] width 6 height 6
radio input "true"
radio input "false"
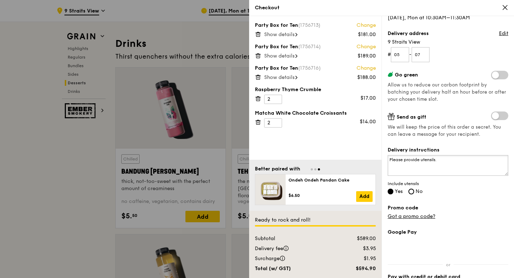
drag, startPoint x: 444, startPoint y: 167, endPoint x: 368, endPoint y: 166, distance: 75.9
click at [368, 166] on div "Party Box for Ten (1756713) Change $181.00 Show details Party Box for Ten (1756…" at bounding box center [381, 147] width 265 height 262
click at [436, 162] on textarea "Please provide utensils." at bounding box center [447, 165] width 121 height 21
type textarea "Kindly let me"
click at [495, 76] on span at bounding box center [499, 75] width 17 height 9
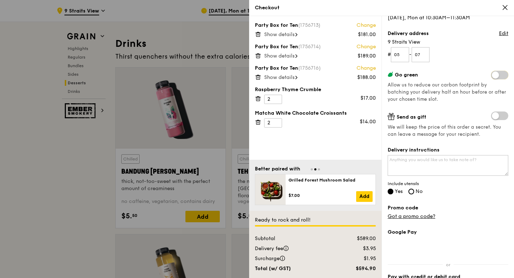
click at [492, 76] on input "checkbox" at bounding box center [492, 76] width 0 height 0
click at [412, 175] on textarea "Delivery instructions" at bounding box center [447, 165] width 121 height 21
type textarea "Make sure"
click at [497, 70] on div "Grain it forward Top up $10 to send a meal to someone in need. We work with our…" at bounding box center [447, 72] width 121 height 257
click at [498, 75] on span at bounding box center [499, 75] width 17 height 9
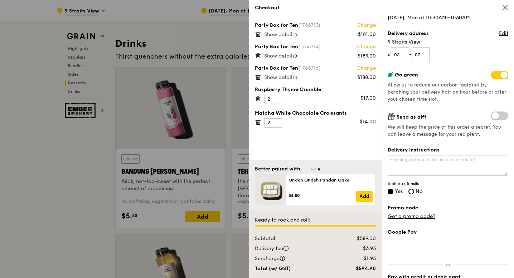
click at [492, 76] on input "checkbox" at bounding box center [492, 76] width 0 height 0
click at [421, 170] on textarea "Delivery instructions" at bounding box center [447, 165] width 121 height 21
click at [473, 146] on div "Grain it forward Top up $10 to send a meal to someone in need. We work with our…" at bounding box center [447, 72] width 121 height 257
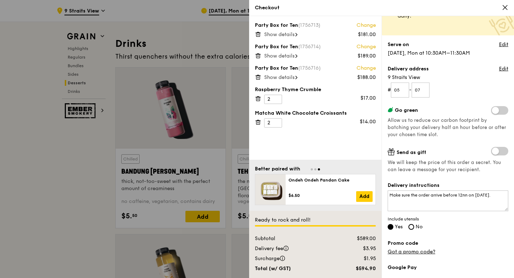
scroll to position [78, 0]
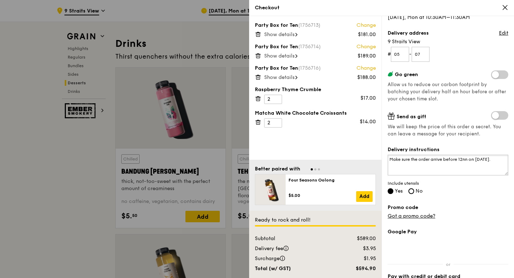
click at [445, 171] on textarea "Make sure the order arrive before 12nn on [DATE]." at bounding box center [447, 165] width 121 height 21
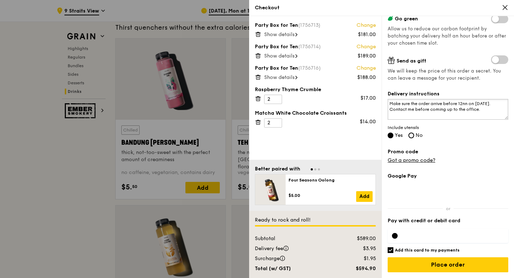
scroll to position [2499, 0]
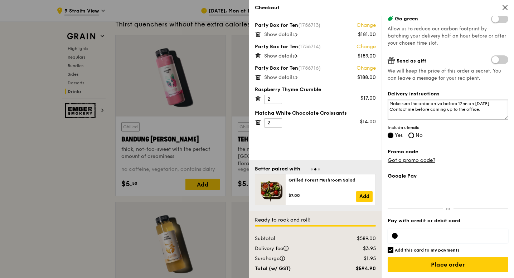
type textarea "Make sure the order arrive before 12nn on [DATE]. Contact me before coming up t…"
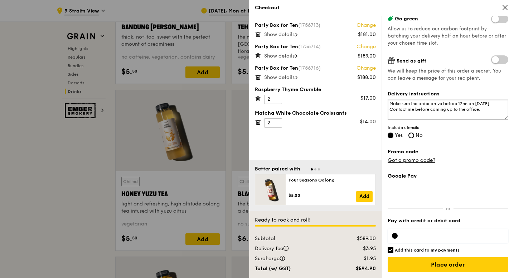
scroll to position [2613, 0]
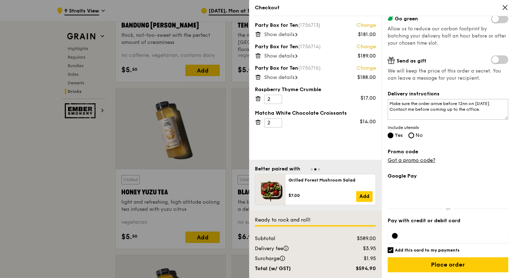
click at [390, 254] on div "Google Pay Pay with credit or debit card Add this card to my payments Ready to …" at bounding box center [447, 226] width 121 height 106
click at [390, 249] on input "Add this card to my payments" at bounding box center [390, 251] width 6 height 6
checkbox input "false"
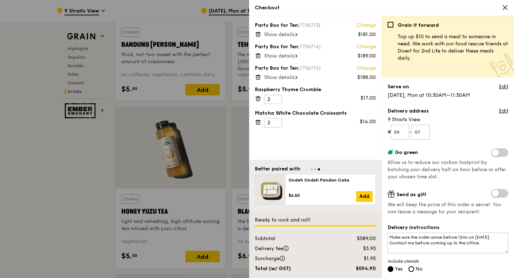
scroll to position [2581, 0]
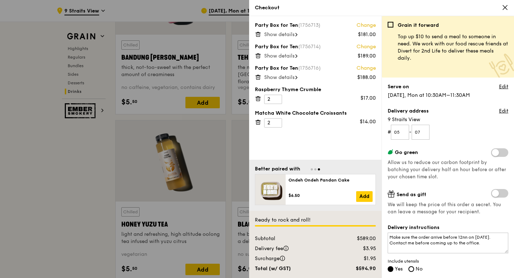
click at [283, 33] on span "Show details" at bounding box center [279, 34] width 30 height 6
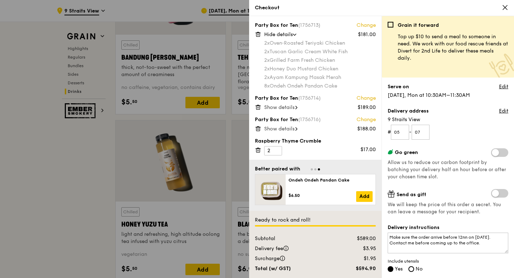
scroll to position [25, 0]
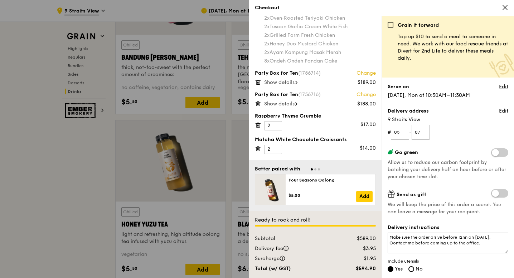
click at [286, 80] on span "Show details" at bounding box center [279, 82] width 30 height 6
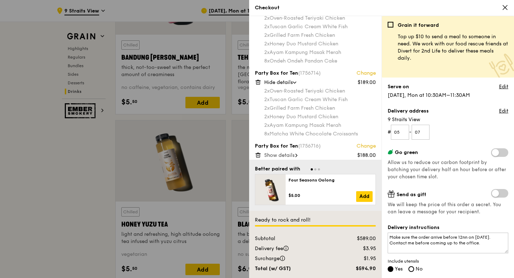
scroll to position [77, 0]
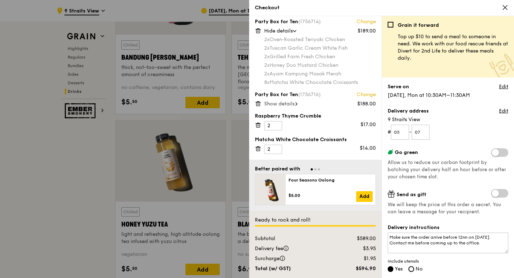
click at [289, 103] on span "Show details" at bounding box center [279, 104] width 30 height 6
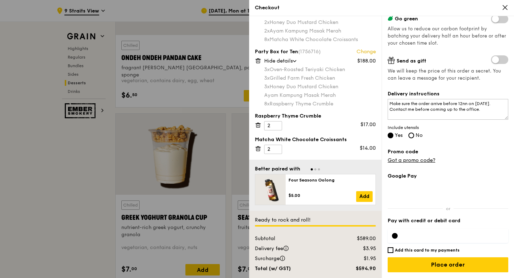
scroll to position [2192, 0]
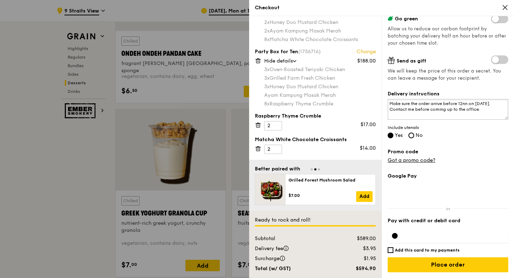
click at [466, 107] on textarea "Make sure the order arrive before 12nn on [DATE]. Contact me before coming up t…" at bounding box center [447, 109] width 121 height 21
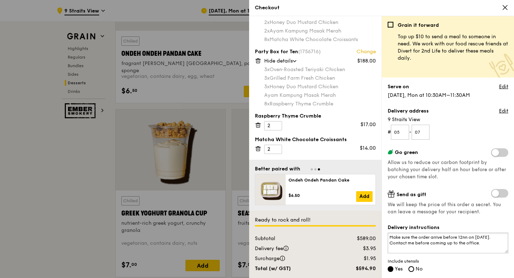
scroll to position [134, 0]
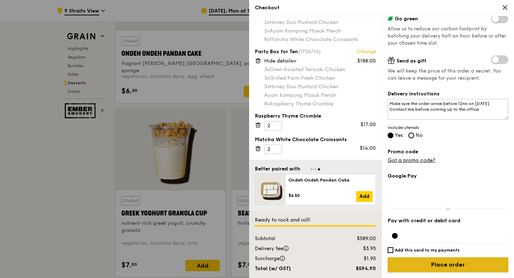
click at [456, 266] on input "Place order" at bounding box center [447, 265] width 121 height 15
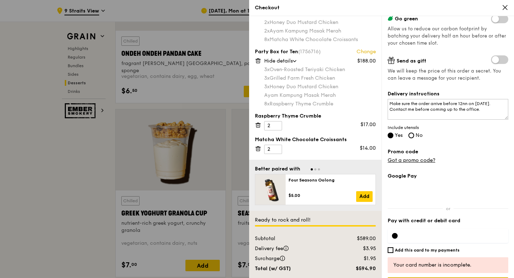
click at [456, 266] on div "Your card number is incomplete." at bounding box center [447, 265] width 109 height 7
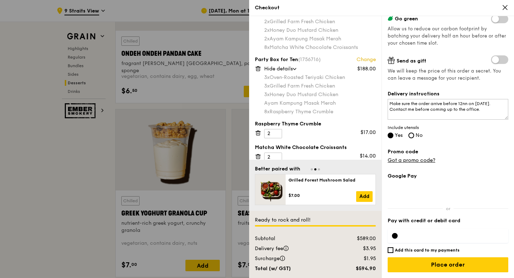
scroll to position [119, 0]
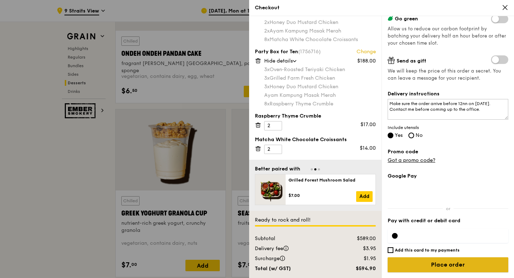
click at [453, 266] on input "Place order" at bounding box center [447, 265] width 121 height 15
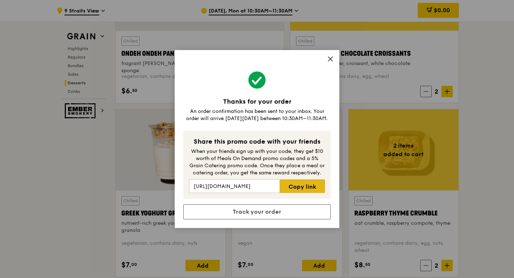
click at [301, 186] on link "Copy link" at bounding box center [301, 187] width 45 height 14
click at [330, 60] on icon at bounding box center [330, 59] width 6 height 6
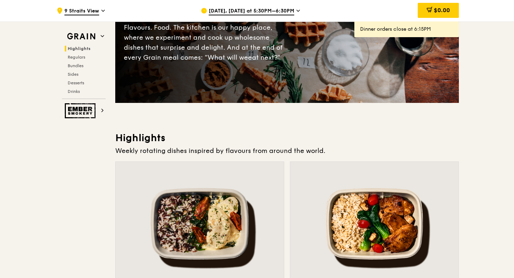
scroll to position [0, 0]
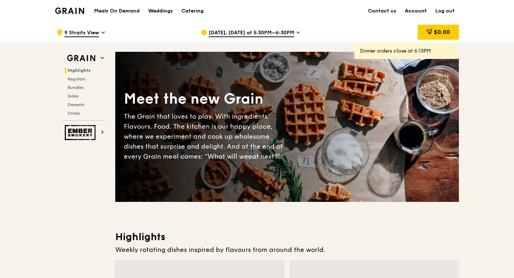
click at [416, 10] on link "Account" at bounding box center [415, 10] width 30 height 21
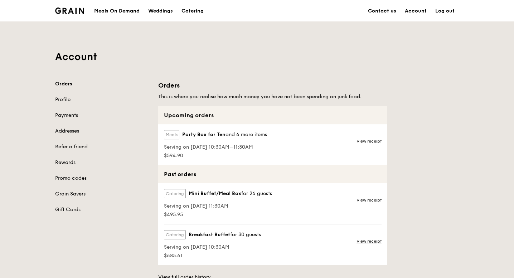
click at [283, 151] on div "Meals Party Box for Ten and 6 more items Serving on [DATE] 10:30AM–11:30AM $594…" at bounding box center [272, 144] width 229 height 41
click at [363, 144] on div "View receipt" at bounding box center [369, 144] width 35 height 41
click at [363, 142] on link "View receipt" at bounding box center [368, 141] width 25 height 6
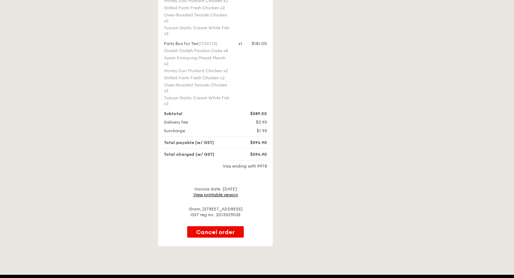
scroll to position [258, 0]
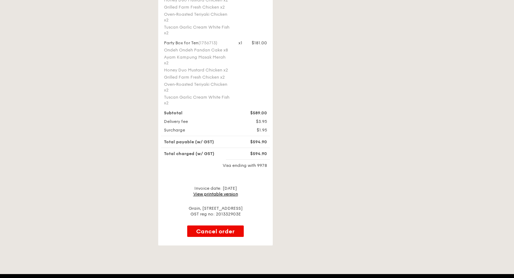
click at [231, 192] on link "View printable version" at bounding box center [215, 194] width 45 height 5
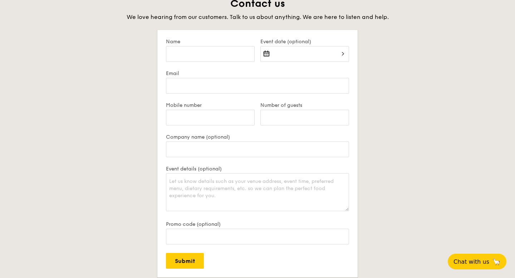
scroll to position [1504, 0]
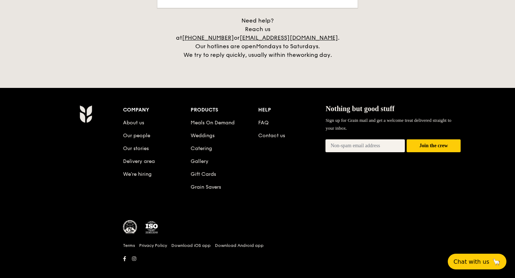
click at [131, 220] on img at bounding box center [130, 227] width 14 height 14
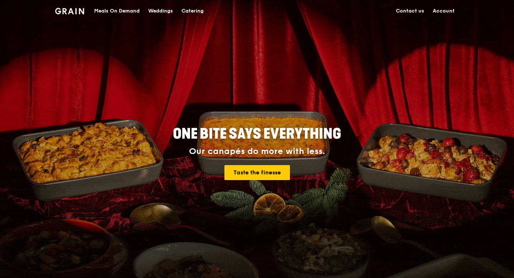
click at [130, 10] on div "Meals On Demand" at bounding box center [116, 10] width 45 height 21
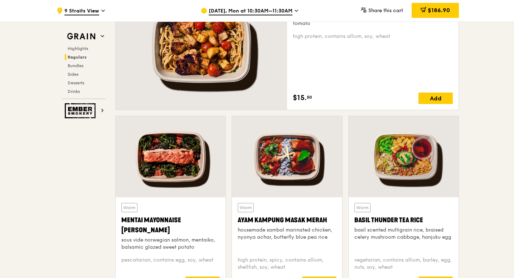
scroll to position [558, 0]
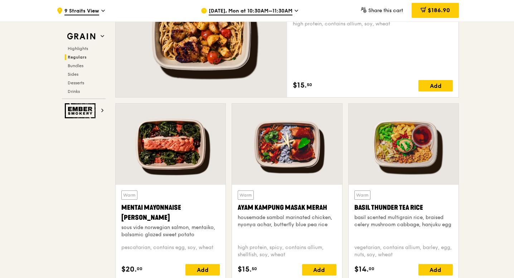
click at [195, 151] on div at bounding box center [171, 144] width 110 height 81
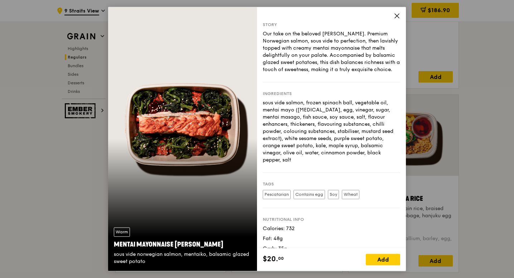
scroll to position [590, 0]
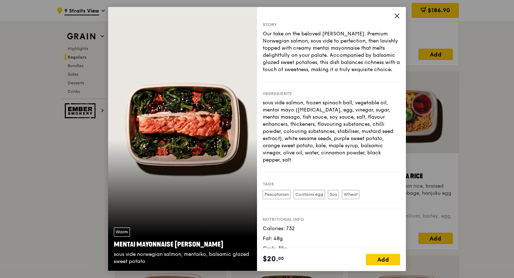
click at [397, 15] on icon at bounding box center [397, 16] width 4 height 4
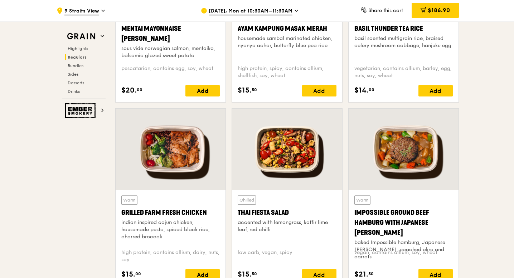
scroll to position [772, 0]
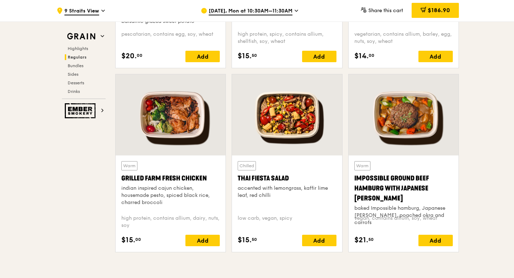
click at [275, 128] on div at bounding box center [287, 114] width 110 height 81
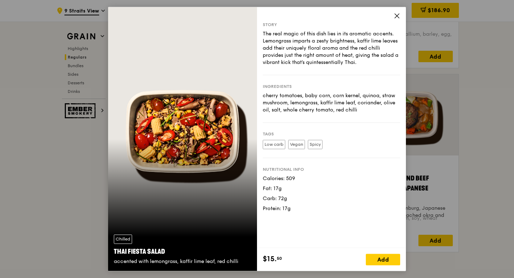
click at [397, 16] on icon at bounding box center [397, 16] width 4 height 4
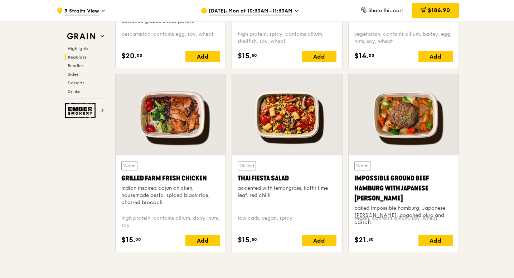
scroll to position [790, 0]
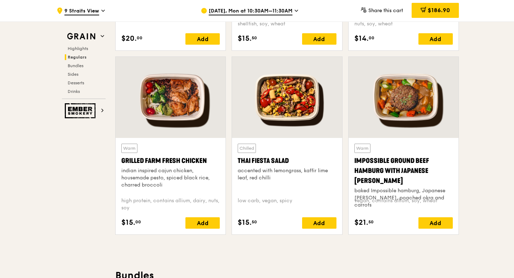
click at [407, 108] on div at bounding box center [403, 97] width 110 height 81
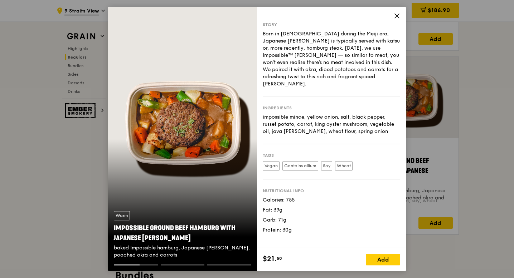
click at [400, 16] on div "Story Born in Japan during the Meiji era, Japanese curry is typically served wi…" at bounding box center [331, 127] width 149 height 241
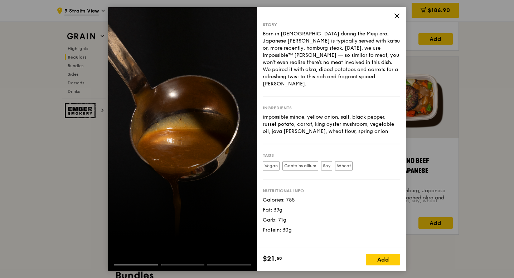
click at [397, 15] on icon at bounding box center [397, 16] width 4 height 4
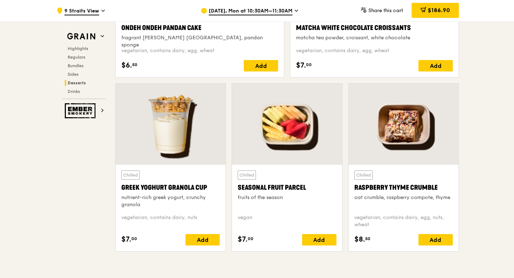
scroll to position [2218, 0]
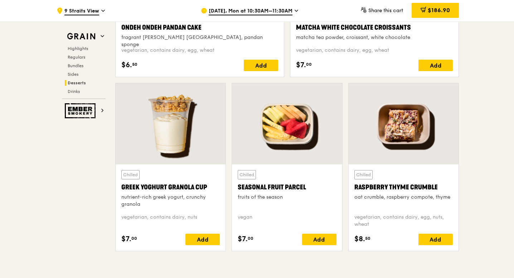
click at [410, 118] on div at bounding box center [403, 123] width 110 height 81
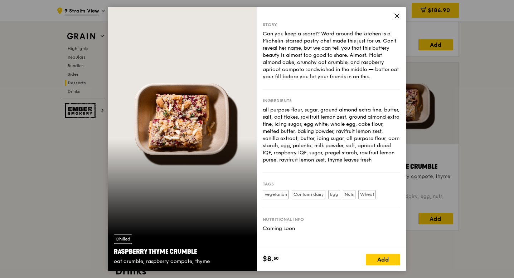
scroll to position [2239, 0]
click at [392, 15] on div "Story Can you keep a secret? Word around the kitchen is a Michelin-starred past…" at bounding box center [331, 127] width 149 height 241
click at [398, 14] on icon at bounding box center [397, 16] width 4 height 4
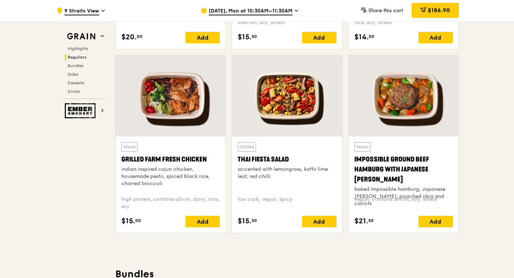
scroll to position [794, 0]
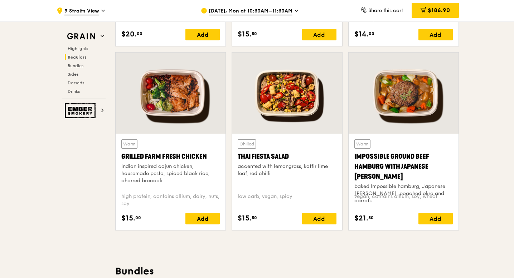
click at [199, 153] on div "Grilled Farm Fresh Chicken" at bounding box center [170, 157] width 98 height 10
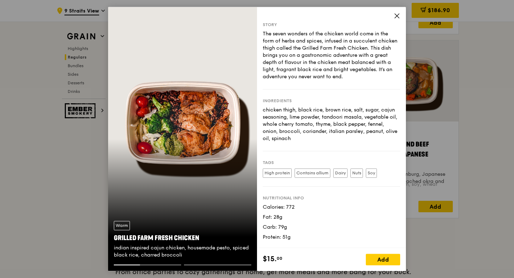
scroll to position [790, 0]
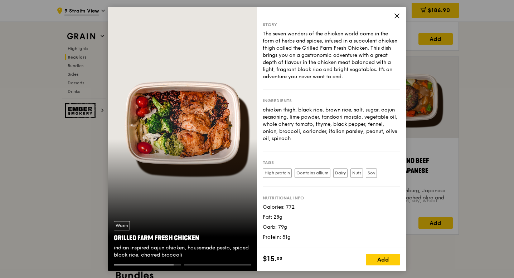
click at [395, 15] on icon at bounding box center [397, 16] width 6 height 6
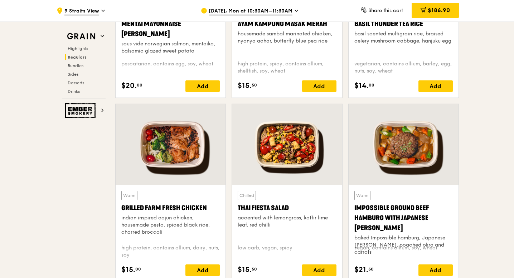
scroll to position [738, 0]
